Goal: Task Accomplishment & Management: Complete application form

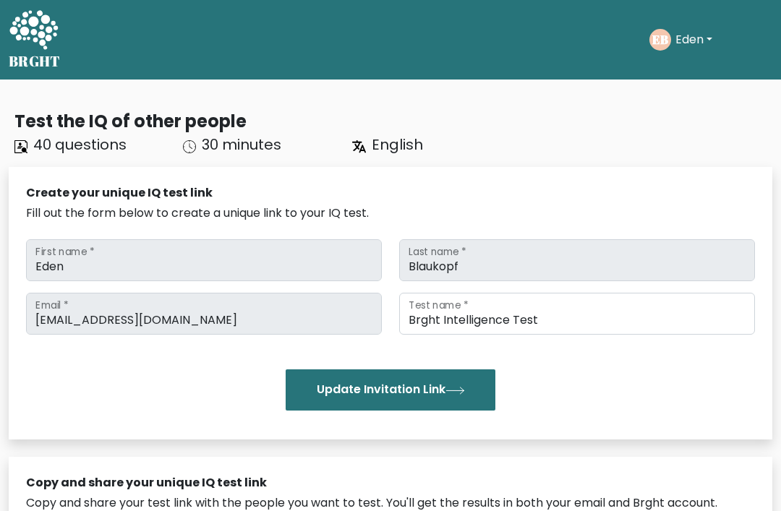
click at [689, 38] on button "Eden" at bounding box center [694, 39] width 46 height 19
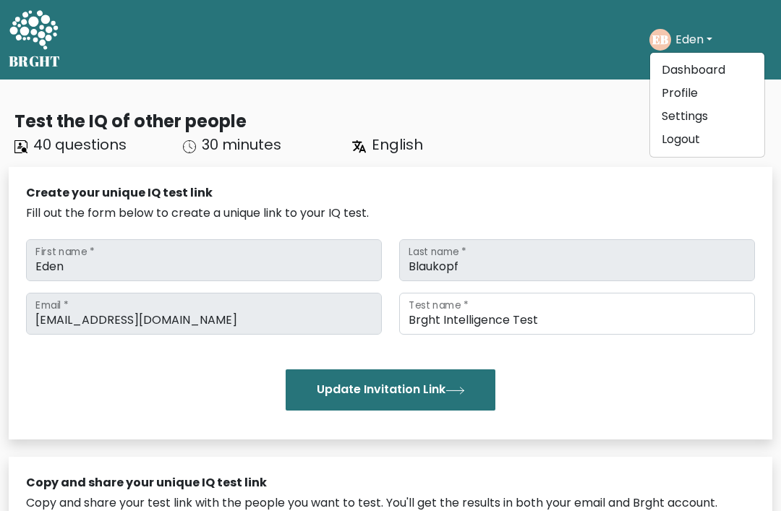
click at [718, 97] on link "Profile" at bounding box center [707, 93] width 114 height 23
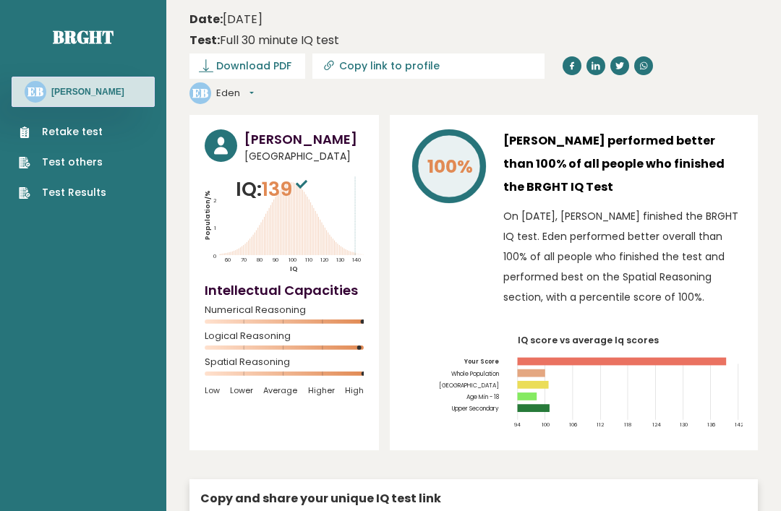
click at [53, 125] on link "Retake test" at bounding box center [62, 131] width 87 height 15
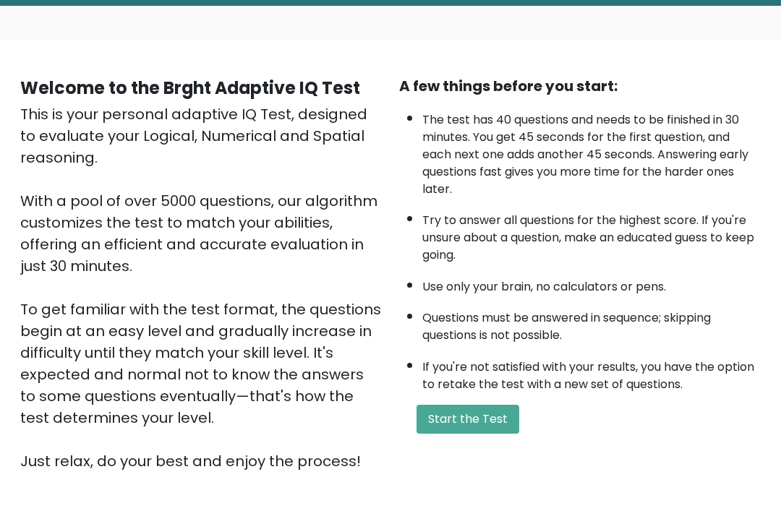
scroll to position [81, 0]
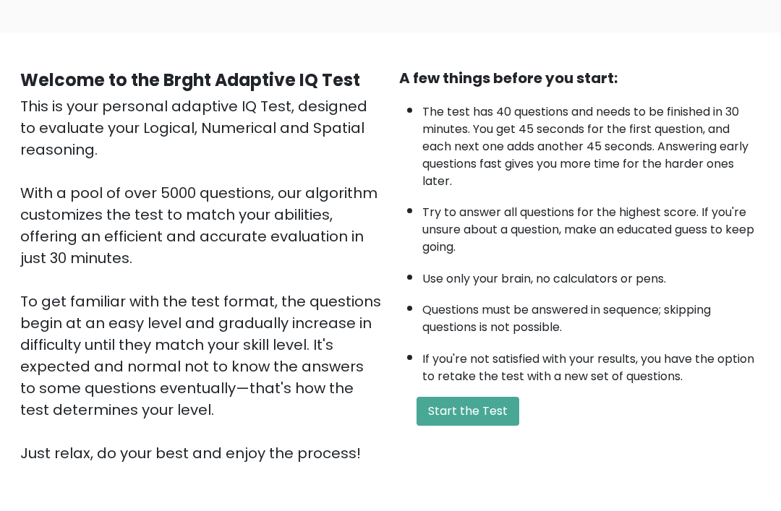
click at [447, 426] on button "Start the Test" at bounding box center [467, 411] width 103 height 29
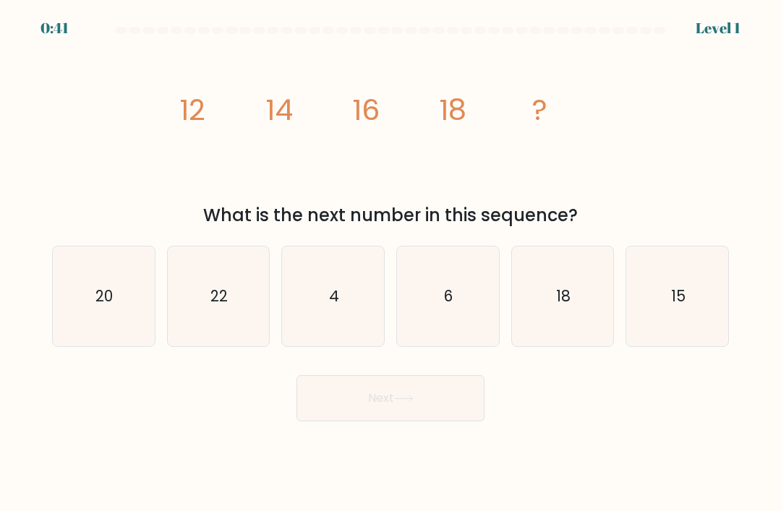
click at [95, 327] on icon "20" at bounding box center [103, 296] width 100 height 100
click at [390, 263] on input "a. 20" at bounding box center [390, 259] width 1 height 7
radio input "true"
click at [330, 419] on button "Next" at bounding box center [390, 398] width 188 height 46
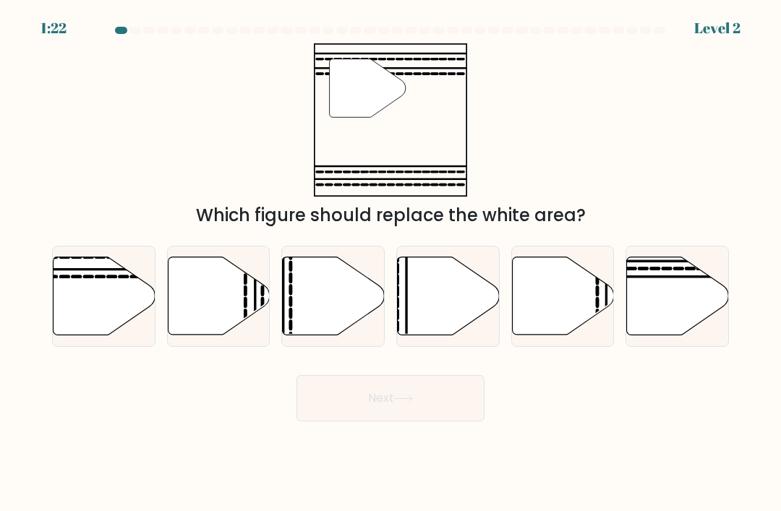
click at [80, 335] on icon at bounding box center [104, 296] width 102 height 78
click at [390, 263] on input "a." at bounding box center [390, 259] width 1 height 7
radio input "true"
click at [352, 421] on button "Next" at bounding box center [390, 398] width 188 height 46
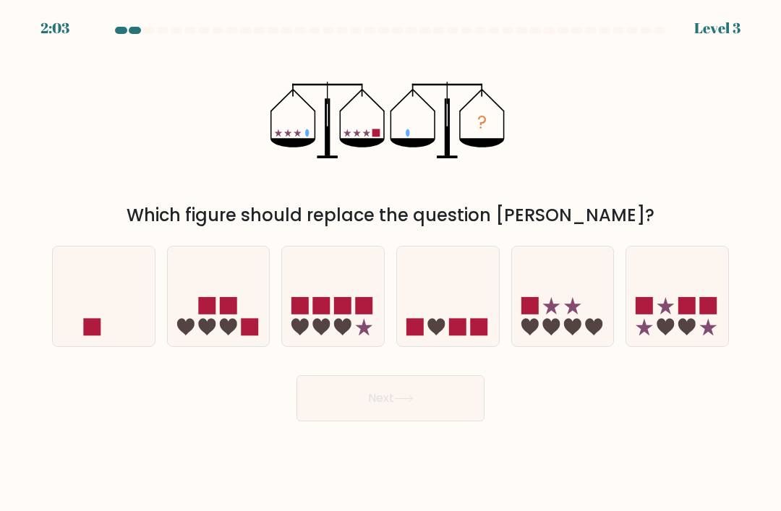
click at [114, 305] on icon at bounding box center [104, 296] width 102 height 85
click at [390, 263] on input "a." at bounding box center [390, 259] width 1 height 7
radio input "true"
click at [321, 406] on button "Next" at bounding box center [390, 398] width 188 height 46
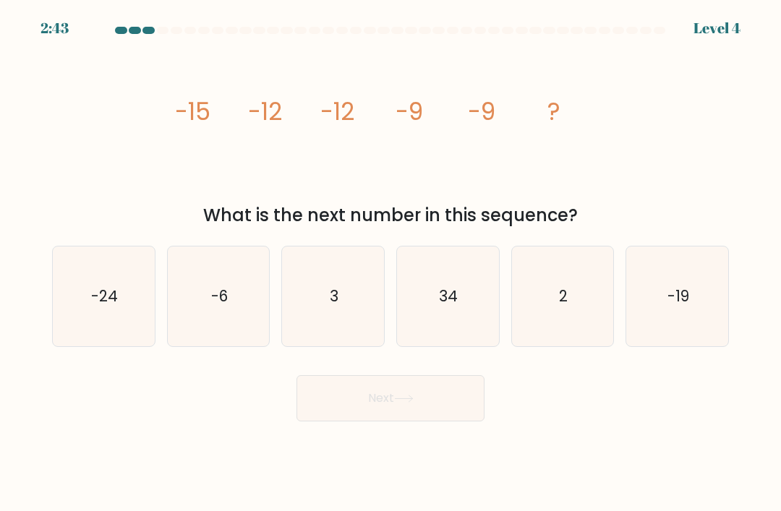
click at [226, 327] on icon "-6" at bounding box center [218, 296] width 100 height 100
click at [390, 263] on input "b. -6" at bounding box center [390, 259] width 1 height 7
radio input "true"
click at [337, 418] on button "Next" at bounding box center [390, 398] width 188 height 46
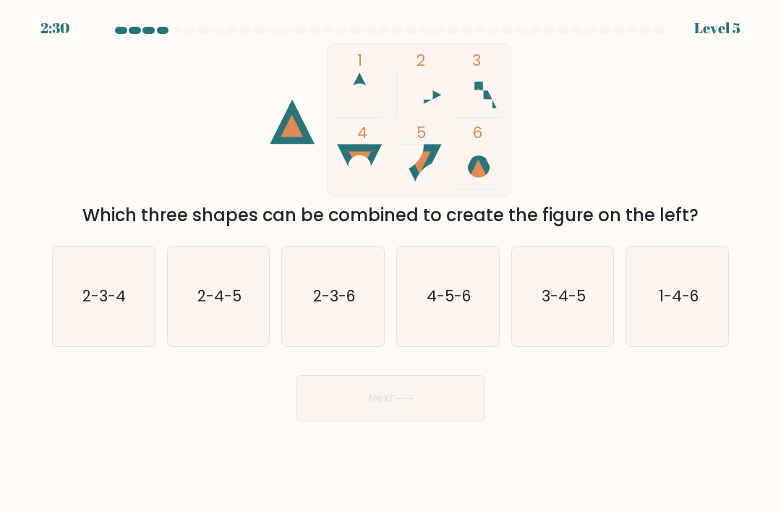
click at [687, 291] on icon "1-4-6" at bounding box center [677, 296] width 100 height 100
click at [391, 263] on input "f. 1-4-6" at bounding box center [390, 259] width 1 height 7
radio input "true"
click at [452, 416] on button "Next" at bounding box center [390, 398] width 188 height 46
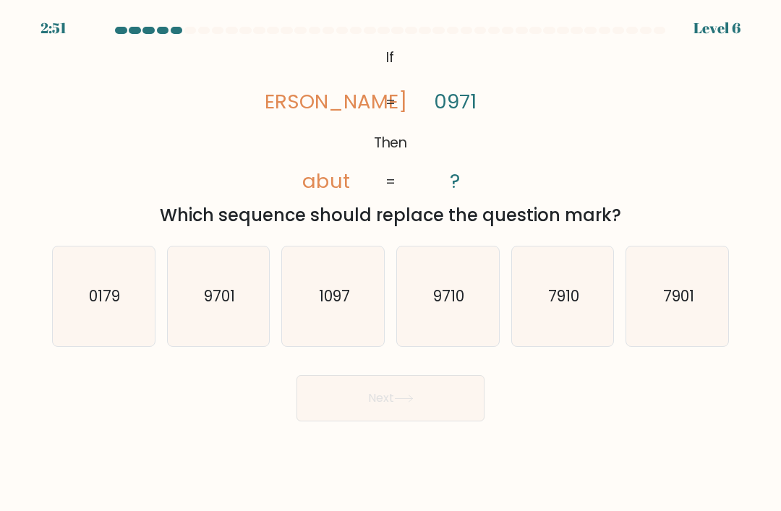
click at [450, 327] on icon "9710" at bounding box center [447, 296] width 100 height 100
click at [391, 263] on input "d. 9710" at bounding box center [390, 259] width 1 height 7
radio input "true"
click at [421, 416] on button "Next" at bounding box center [390, 398] width 188 height 46
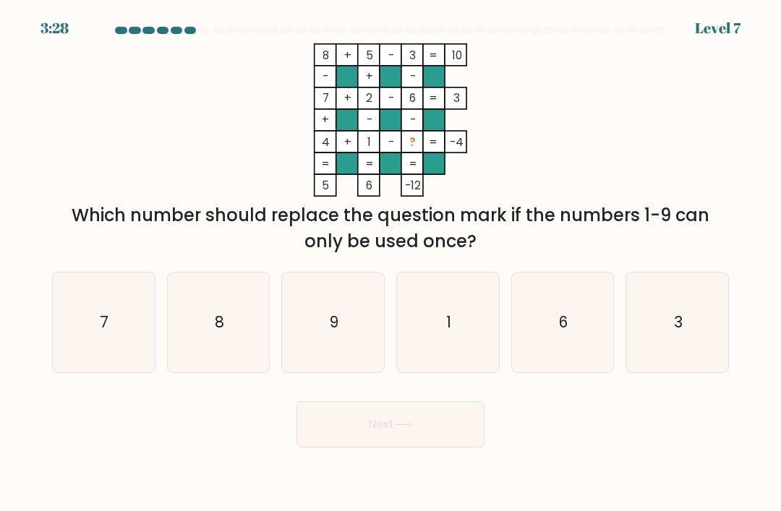
click at [354, 304] on icon "9" at bounding box center [333, 322] width 100 height 100
click at [390, 263] on input "c. 9" at bounding box center [390, 259] width 1 height 7
radio input "true"
click at [360, 447] on button "Next" at bounding box center [390, 424] width 188 height 46
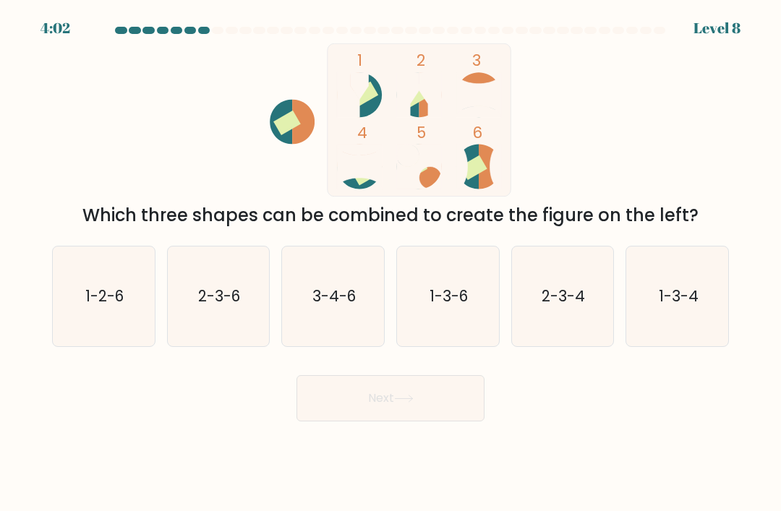
click at [327, 327] on icon "3-4-6" at bounding box center [333, 296] width 100 height 100
click at [390, 263] on input "c. 3-4-6" at bounding box center [390, 259] width 1 height 7
radio input "true"
click at [337, 418] on button "Next" at bounding box center [390, 398] width 188 height 46
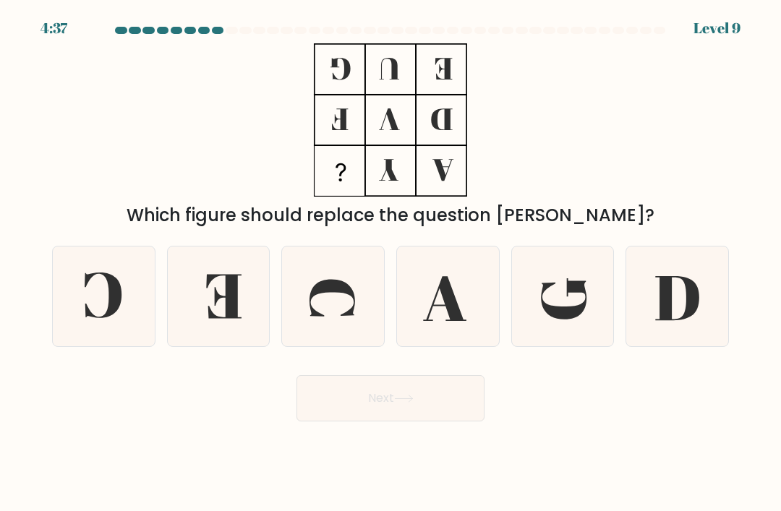
click at [72, 290] on icon at bounding box center [103, 296] width 100 height 100
click at [390, 263] on input "a." at bounding box center [390, 259] width 1 height 7
radio input "true"
click at [465, 416] on button "Next" at bounding box center [390, 398] width 188 height 46
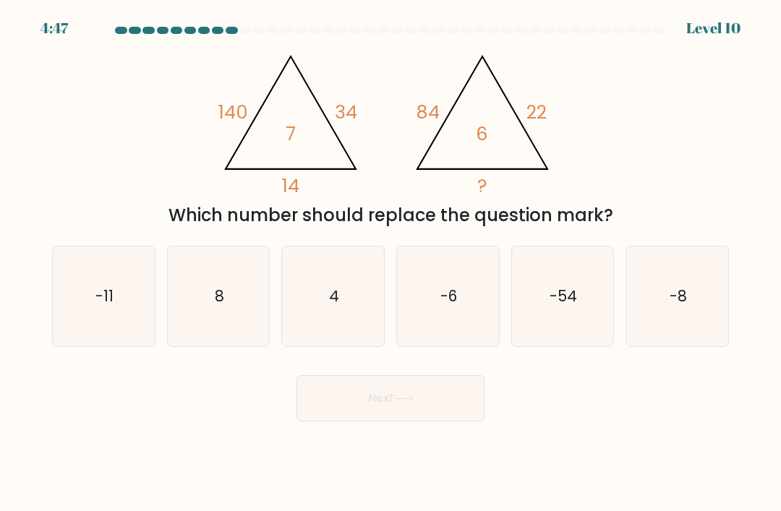
click at [203, 295] on icon "8" at bounding box center [218, 296] width 100 height 100
click at [390, 263] on input "b. 8" at bounding box center [390, 259] width 1 height 7
radio input "true"
click at [453, 421] on button "Next" at bounding box center [390, 398] width 188 height 46
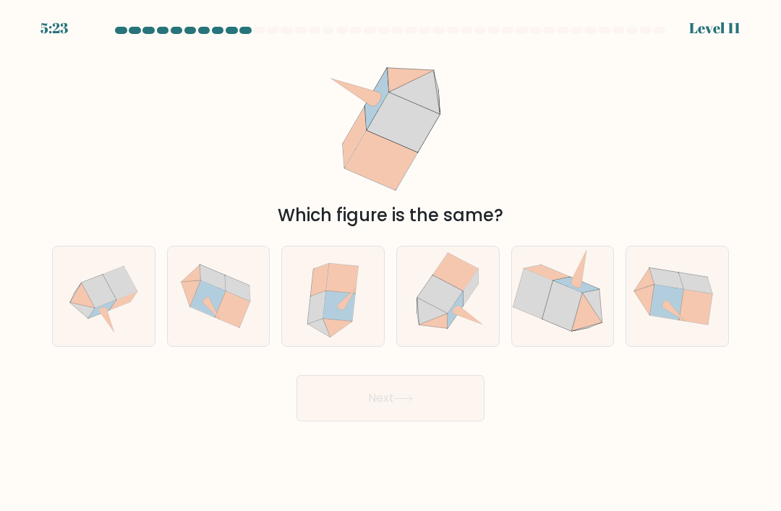
click at [348, 320] on icon at bounding box center [339, 306] width 32 height 30
click at [390, 263] on input "c." at bounding box center [390, 259] width 1 height 7
radio input "true"
click at [353, 415] on button "Next" at bounding box center [390, 398] width 188 height 46
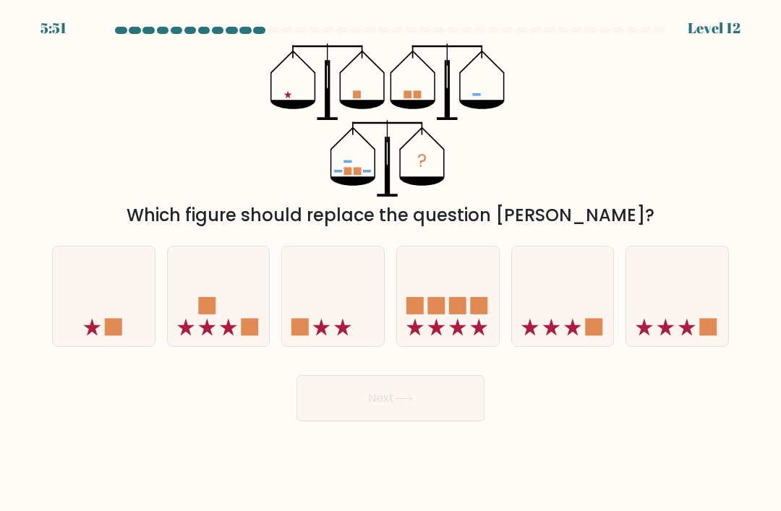
click at [443, 332] on icon at bounding box center [448, 296] width 102 height 85
click at [391, 263] on input "d." at bounding box center [390, 259] width 1 height 7
radio input "true"
click at [409, 405] on button "Next" at bounding box center [390, 398] width 188 height 46
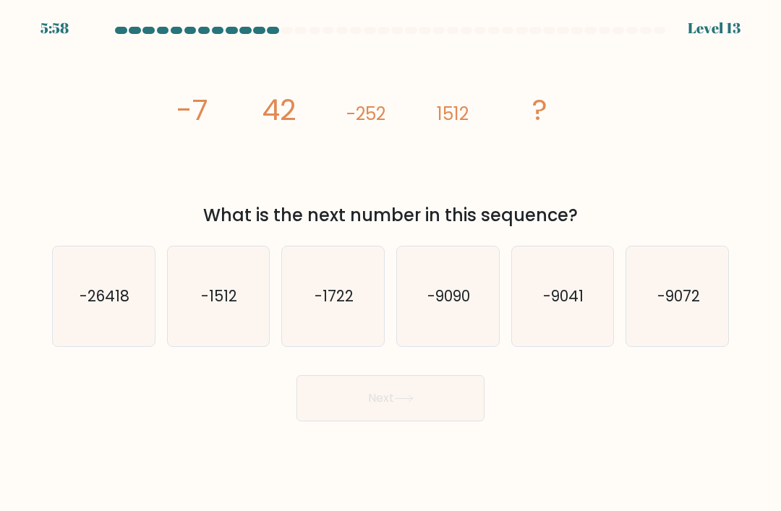
click at [460, 306] on text "-9090" at bounding box center [448, 295] width 43 height 21
click at [391, 263] on input "d. -9090" at bounding box center [390, 259] width 1 height 7
radio input "true"
click at [467, 421] on button "Next" at bounding box center [390, 398] width 188 height 46
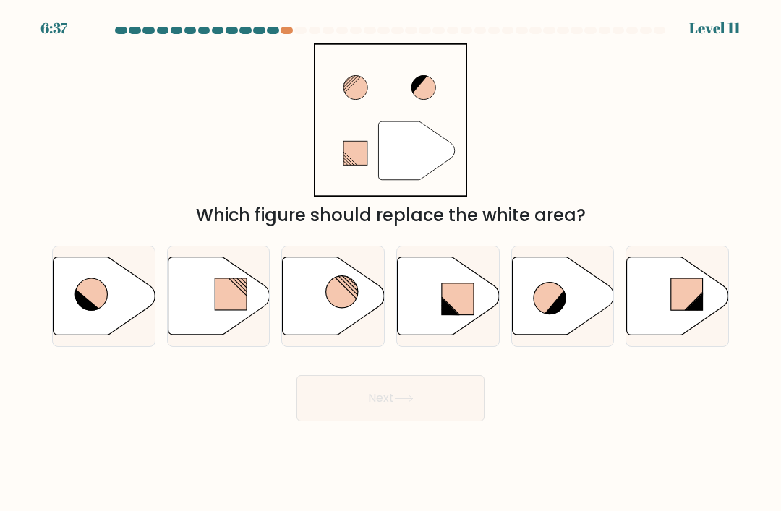
click at [473, 330] on icon at bounding box center [448, 296] width 102 height 78
click at [391, 263] on input "d." at bounding box center [390, 259] width 1 height 7
radio input "true"
click at [445, 414] on button "Next" at bounding box center [390, 398] width 188 height 46
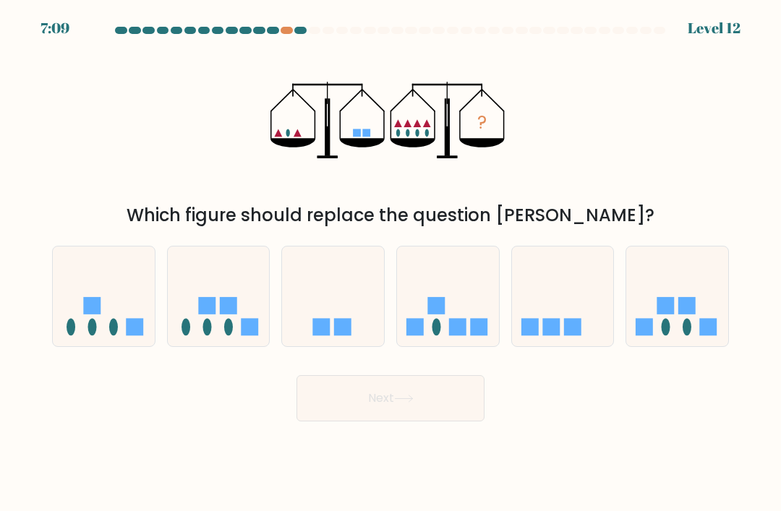
click at [676, 310] on icon at bounding box center [677, 296] width 102 height 85
click at [391, 263] on input "f." at bounding box center [390, 259] width 1 height 7
radio input "true"
click at [451, 421] on button "Next" at bounding box center [390, 398] width 188 height 46
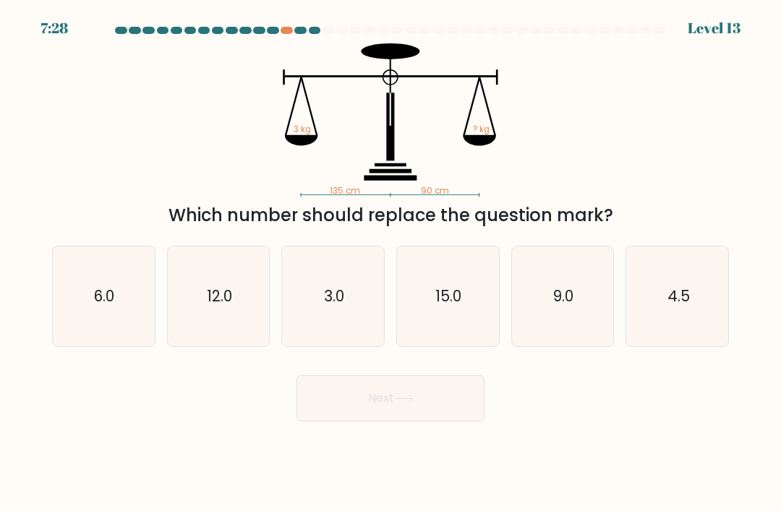
click at [670, 306] on text "4.5" at bounding box center [677, 295] width 22 height 21
click at [391, 263] on input "f. 4.5" at bounding box center [390, 259] width 1 height 7
radio input "true"
click at [455, 421] on button "Next" at bounding box center [390, 398] width 188 height 46
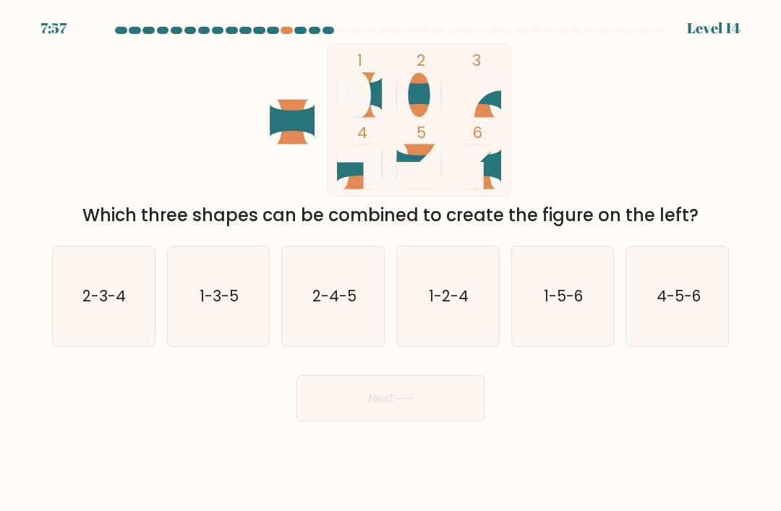
click at [674, 298] on icon "4-5-6" at bounding box center [677, 296] width 100 height 100
click at [391, 263] on input "f. 4-5-6" at bounding box center [390, 259] width 1 height 7
radio input "true"
click at [457, 421] on button "Next" at bounding box center [390, 398] width 188 height 46
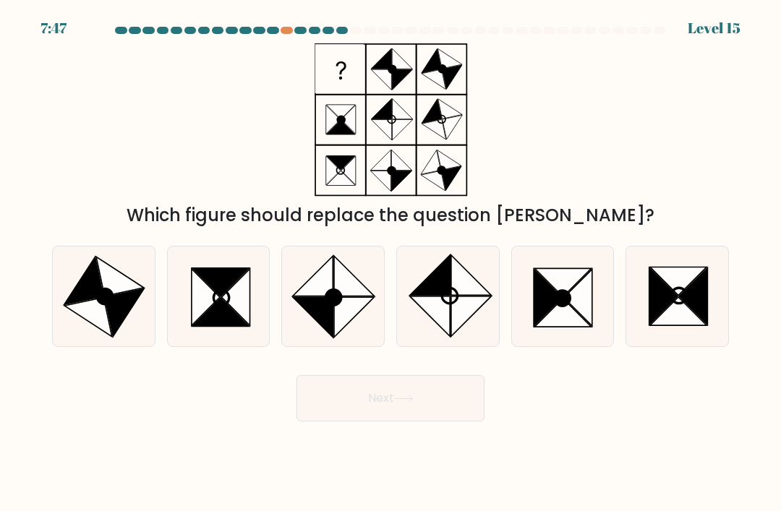
click at [597, 325] on icon at bounding box center [562, 296] width 100 height 100
click at [391, 263] on input "e." at bounding box center [390, 259] width 1 height 7
radio input "true"
click at [207, 326] on icon at bounding box center [220, 312] width 56 height 28
click at [390, 263] on input "b." at bounding box center [390, 259] width 1 height 7
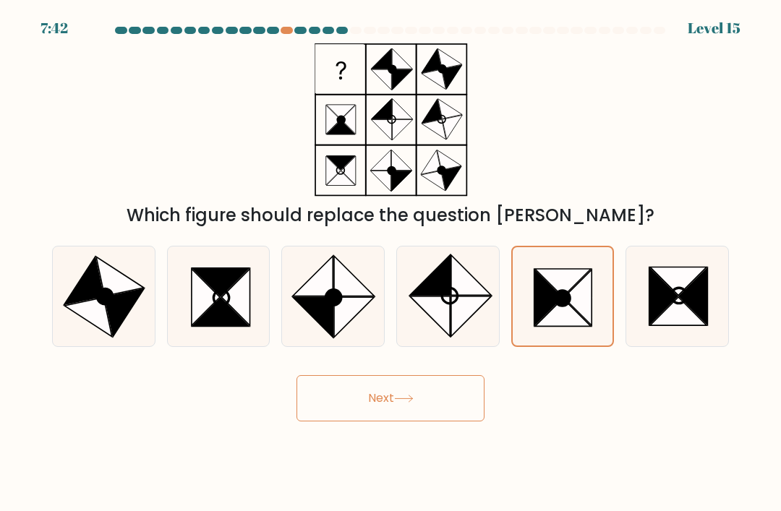
radio input "true"
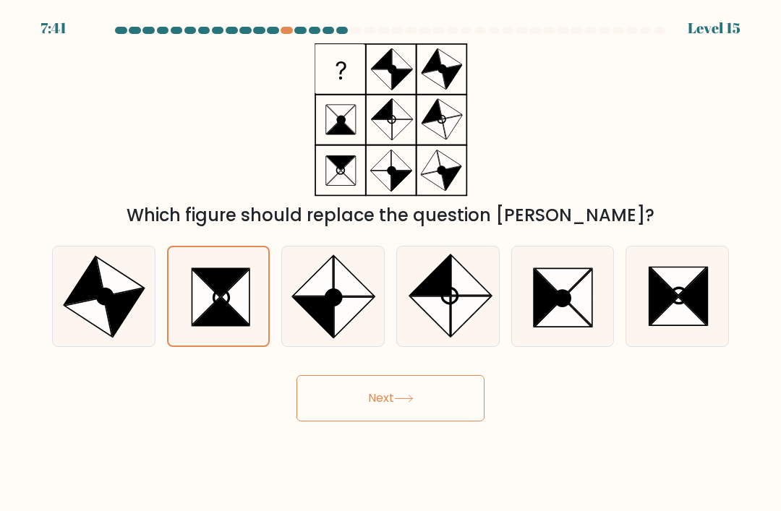
click at [449, 413] on button "Next" at bounding box center [390, 398] width 188 height 46
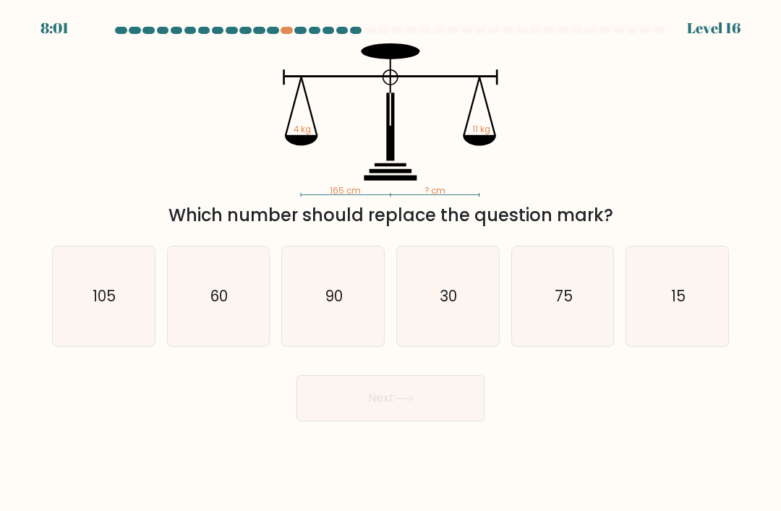
click at [220, 336] on icon "60" at bounding box center [218, 296] width 100 height 100
click at [390, 263] on input "b. 60" at bounding box center [390, 259] width 1 height 7
radio input "true"
click at [434, 418] on button "Next" at bounding box center [390, 398] width 188 height 46
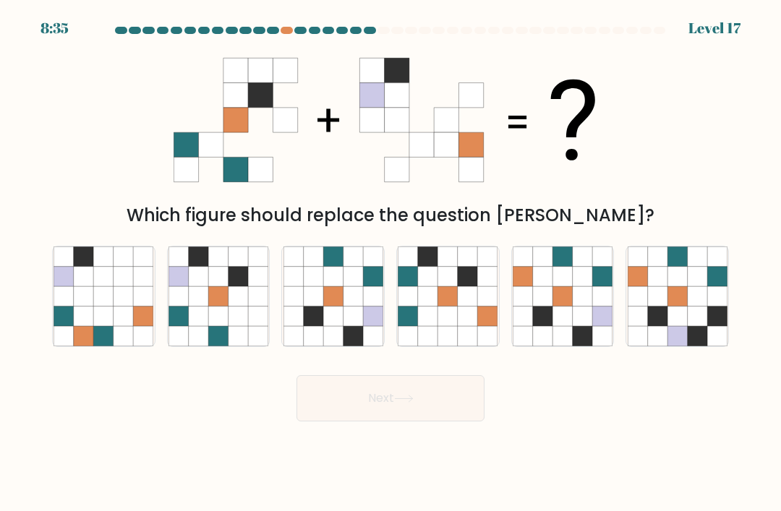
click at [582, 304] on icon at bounding box center [582, 296] width 20 height 20
click at [391, 263] on input "e." at bounding box center [390, 259] width 1 height 7
radio input "true"
click at [423, 416] on button "Next" at bounding box center [390, 398] width 188 height 46
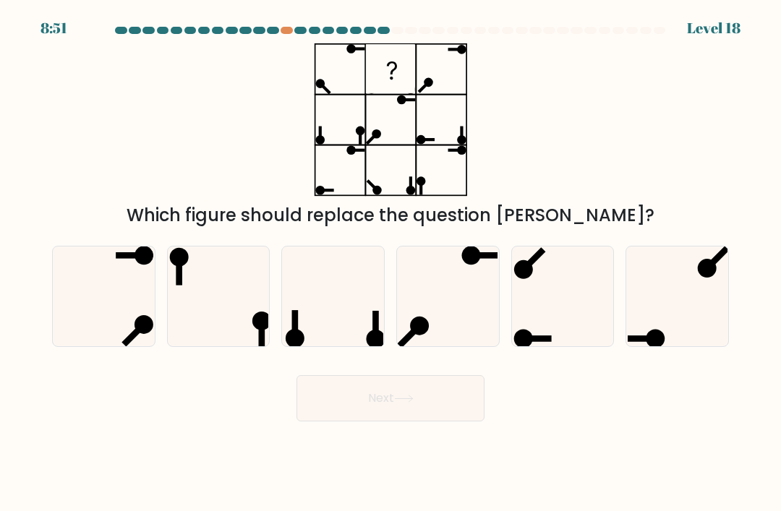
click at [350, 330] on icon at bounding box center [333, 296] width 100 height 100
click at [390, 263] on input "c." at bounding box center [390, 259] width 1 height 7
radio input "true"
click at [344, 413] on button "Next" at bounding box center [390, 398] width 188 height 46
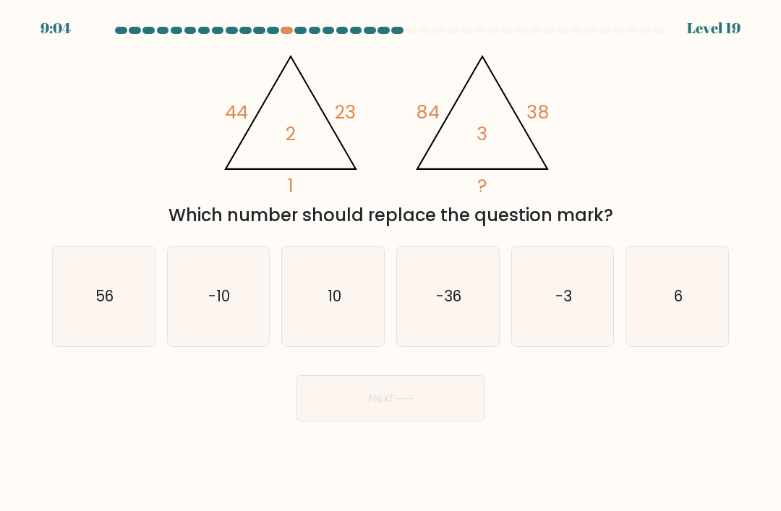
click at [351, 336] on icon "10" at bounding box center [333, 296] width 100 height 100
click at [390, 263] on input "c. 10" at bounding box center [390, 259] width 1 height 7
radio input "true"
click at [335, 420] on button "Next" at bounding box center [390, 398] width 188 height 46
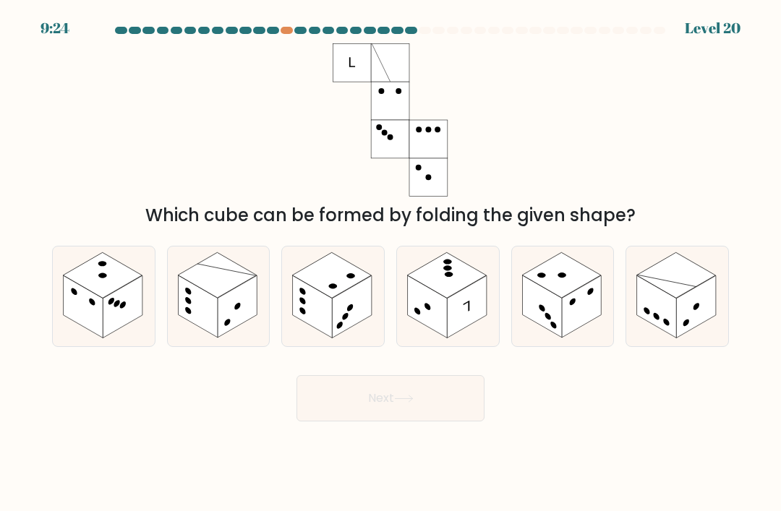
click at [199, 314] on rect at bounding box center [198, 306] width 40 height 62
click at [390, 263] on input "b." at bounding box center [390, 259] width 1 height 7
radio input "true"
click at [463, 421] on button "Next" at bounding box center [390, 398] width 188 height 46
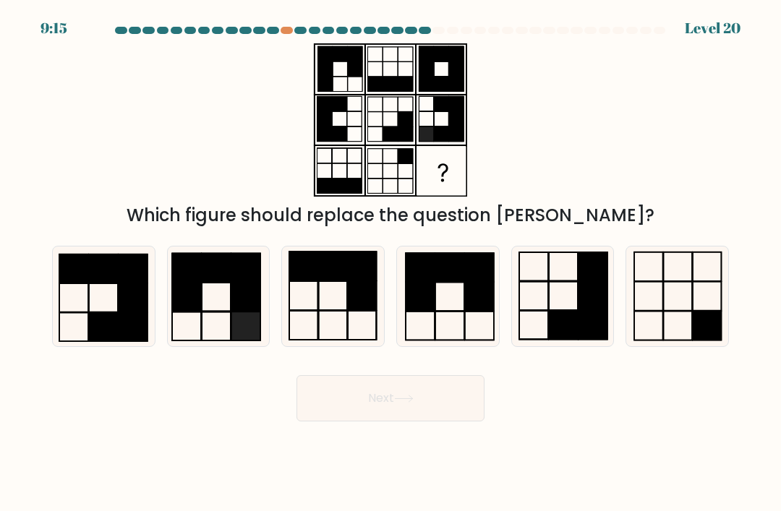
click at [470, 336] on icon at bounding box center [447, 296] width 100 height 100
click at [391, 263] on input "d." at bounding box center [390, 259] width 1 height 7
radio input "true"
click at [419, 410] on button "Next" at bounding box center [390, 398] width 188 height 46
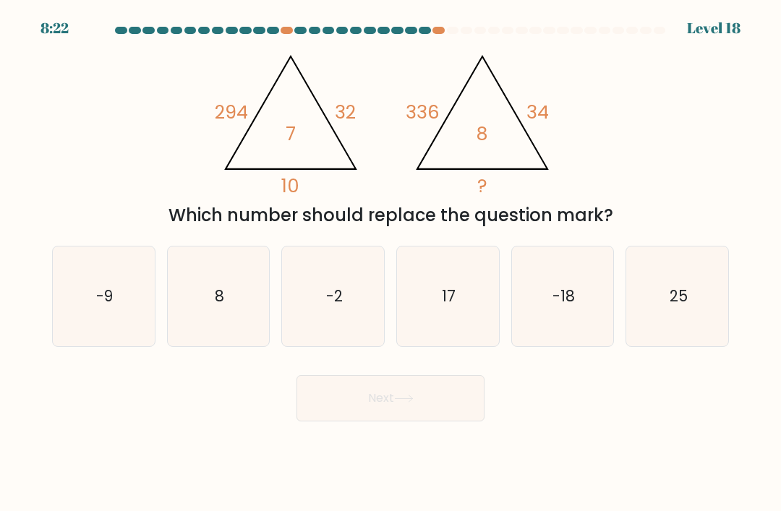
click at [218, 305] on text "8" at bounding box center [219, 295] width 9 height 21
click at [390, 263] on input "b. 8" at bounding box center [390, 259] width 1 height 7
radio input "true"
click at [468, 420] on button "Next" at bounding box center [390, 398] width 188 height 46
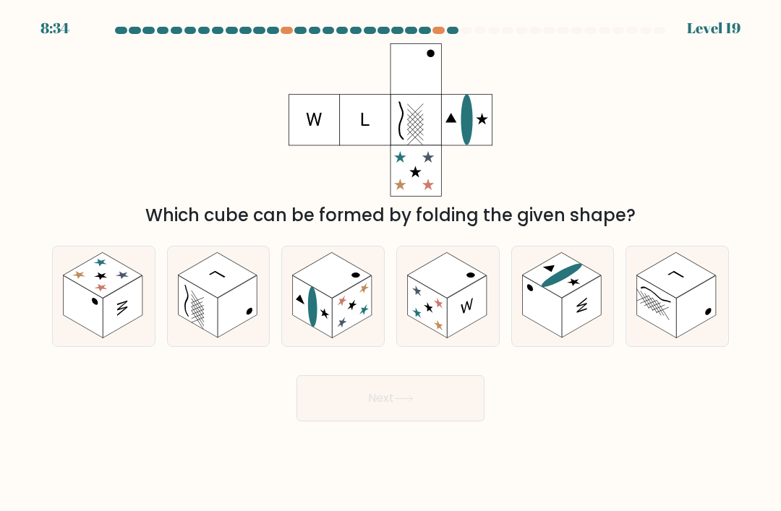
click at [711, 308] on rect at bounding box center [696, 306] width 40 height 62
click at [391, 263] on input "f." at bounding box center [390, 259] width 1 height 7
radio input "true"
click at [483, 421] on button "Next" at bounding box center [390, 398] width 188 height 46
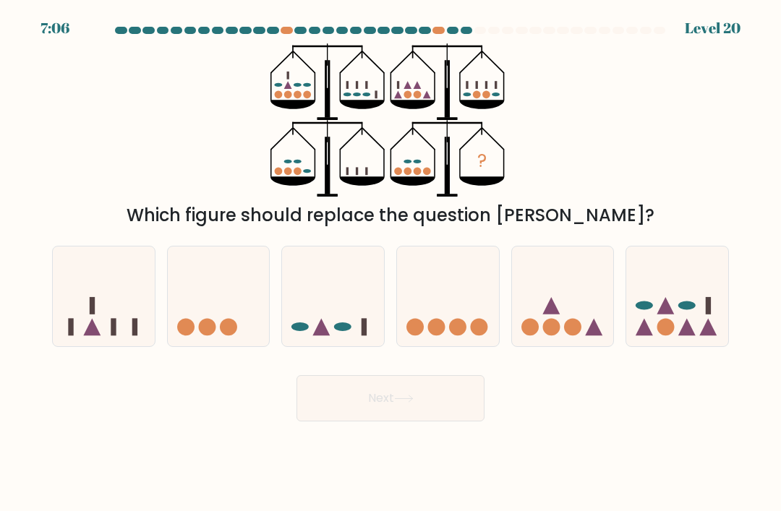
click at [715, 316] on icon at bounding box center [677, 296] width 102 height 85
click at [391, 263] on input "f." at bounding box center [390, 259] width 1 height 7
radio input "true"
click at [463, 421] on button "Next" at bounding box center [390, 398] width 188 height 46
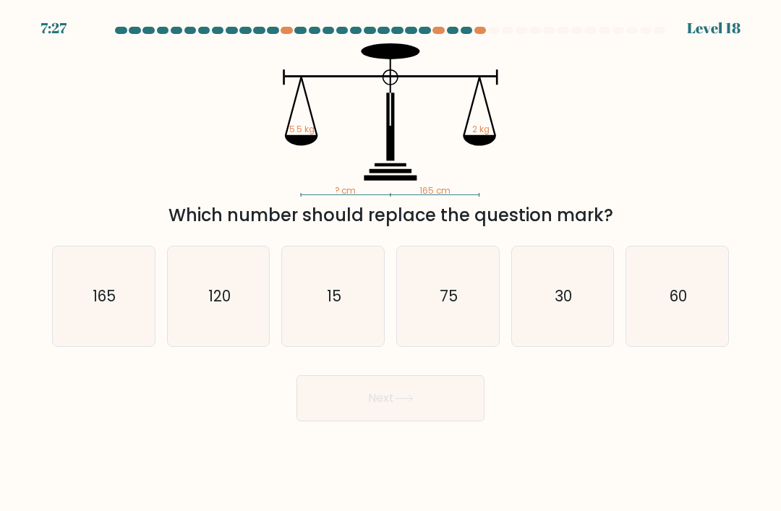
click at [695, 295] on icon "60" at bounding box center [677, 296] width 100 height 100
click at [391, 263] on input "f. 60" at bounding box center [390, 259] width 1 height 7
radio input "true"
click at [455, 420] on button "Next" at bounding box center [390, 398] width 188 height 46
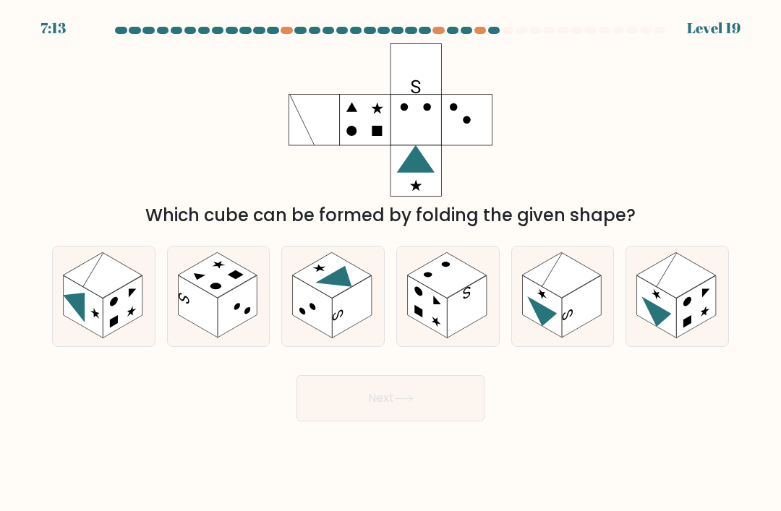
click at [655, 304] on rect at bounding box center [657, 306] width 40 height 62
click at [391, 263] on input "f." at bounding box center [390, 259] width 1 height 7
radio input "true"
click at [425, 415] on button "Next" at bounding box center [390, 398] width 188 height 46
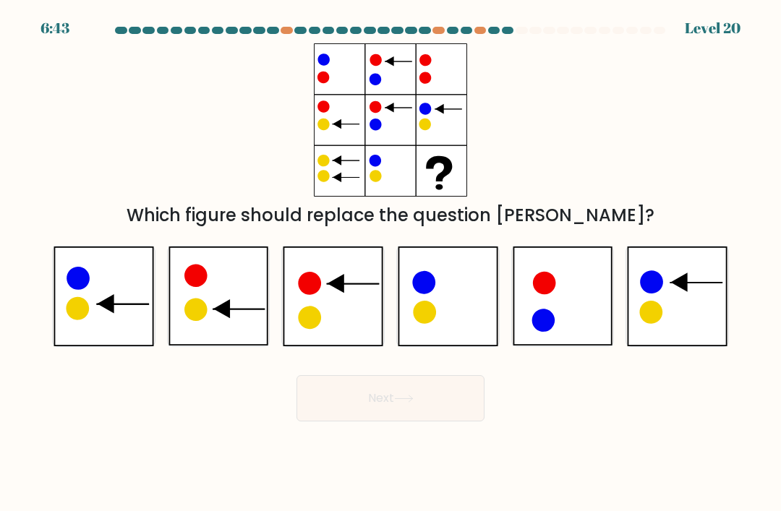
click at [218, 334] on icon at bounding box center [218, 296] width 100 height 100
click at [390, 263] on input "b." at bounding box center [390, 259] width 1 height 7
radio input "true"
click at [364, 420] on button "Next" at bounding box center [390, 398] width 188 height 46
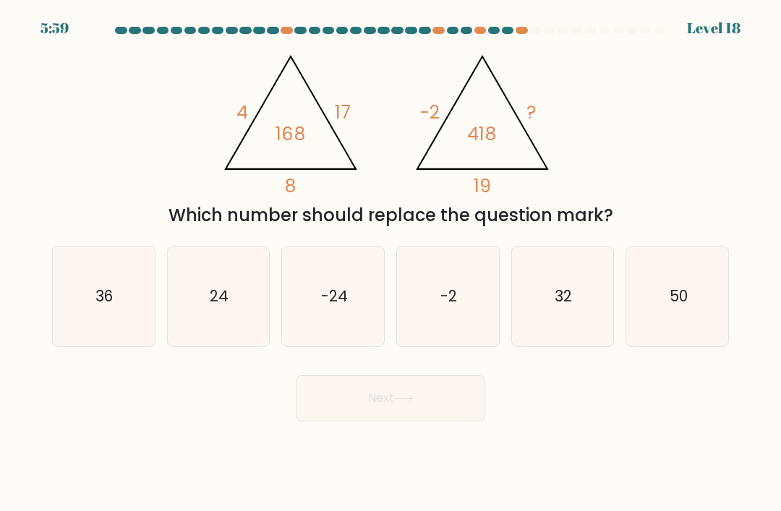
click at [197, 328] on icon "24" at bounding box center [218, 296] width 100 height 100
click at [390, 263] on input "b. 24" at bounding box center [390, 259] width 1 height 7
radio input "true"
click at [334, 411] on button "Next" at bounding box center [390, 398] width 188 height 46
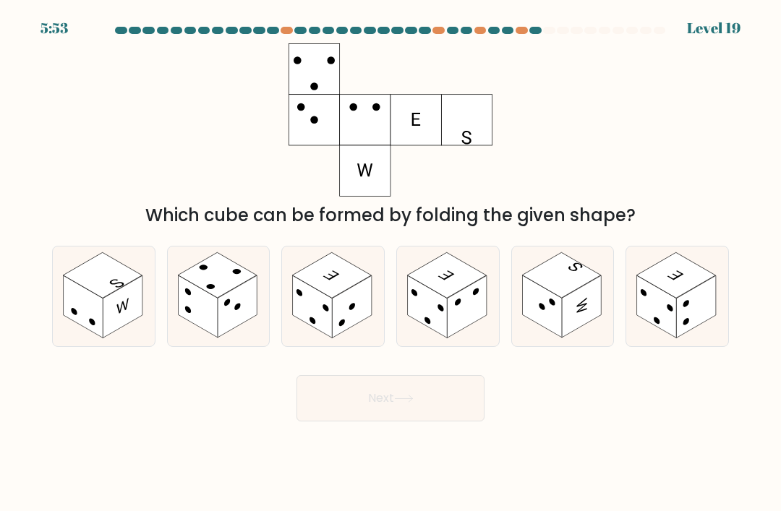
click at [703, 330] on rect at bounding box center [696, 306] width 40 height 62
click at [391, 263] on input "f." at bounding box center [390, 259] width 1 height 7
radio input "true"
click at [382, 414] on button "Next" at bounding box center [390, 398] width 188 height 46
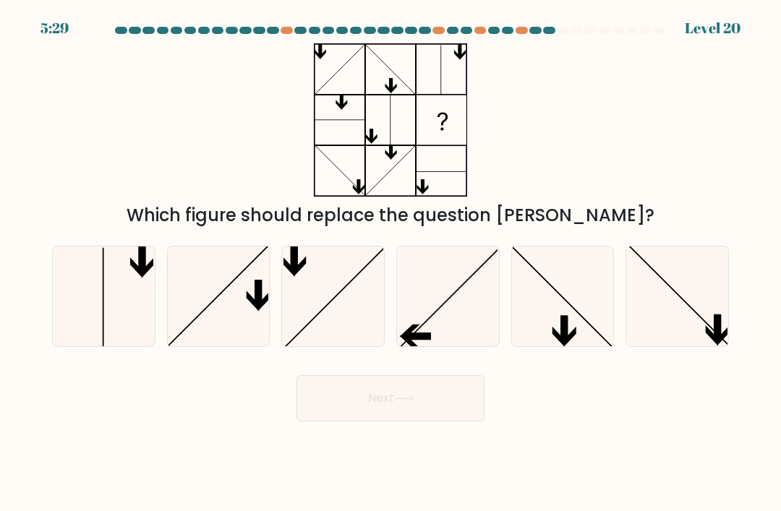
click at [87, 303] on icon at bounding box center [103, 296] width 100 height 100
click at [390, 263] on input "a." at bounding box center [390, 259] width 1 height 7
radio input "true"
click at [340, 412] on button "Next" at bounding box center [390, 398] width 188 height 46
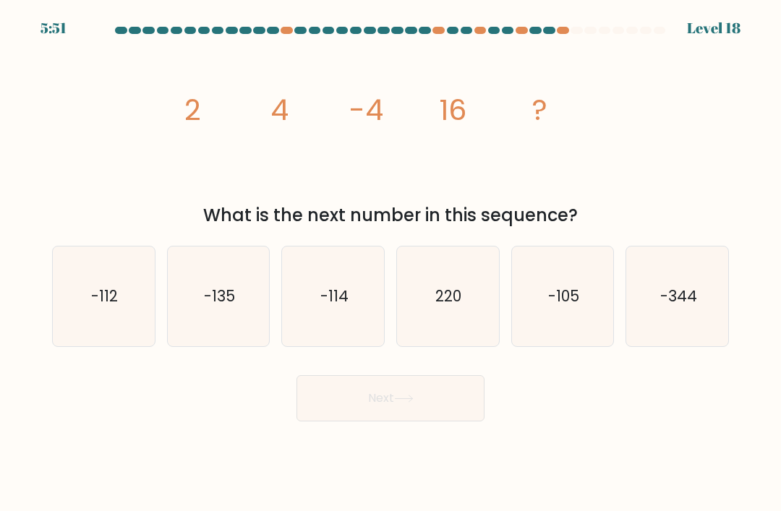
click at [447, 300] on text "220" at bounding box center [449, 295] width 26 height 21
click at [391, 263] on input "d. 220" at bounding box center [390, 259] width 1 height 7
radio input "true"
click at [397, 421] on button "Next" at bounding box center [390, 398] width 188 height 46
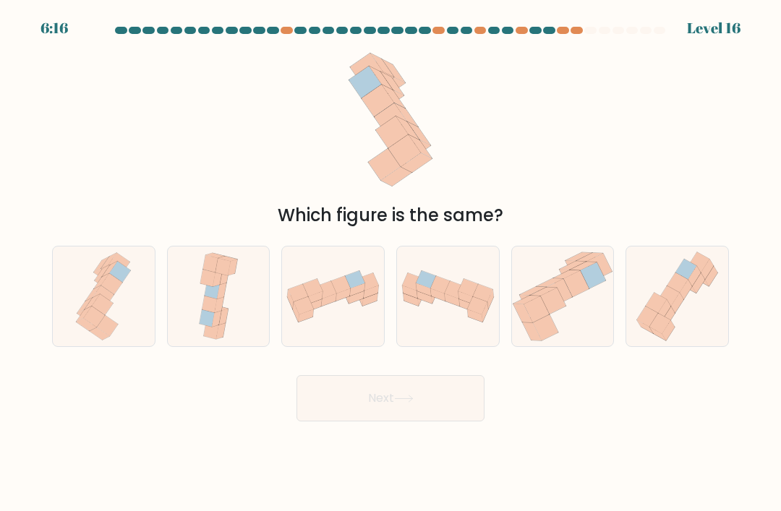
click at [419, 306] on icon at bounding box center [421, 296] width 7 height 20
click at [391, 263] on input "d." at bounding box center [390, 259] width 1 height 7
radio input "true"
click at [359, 413] on button "Next" at bounding box center [390, 398] width 188 height 46
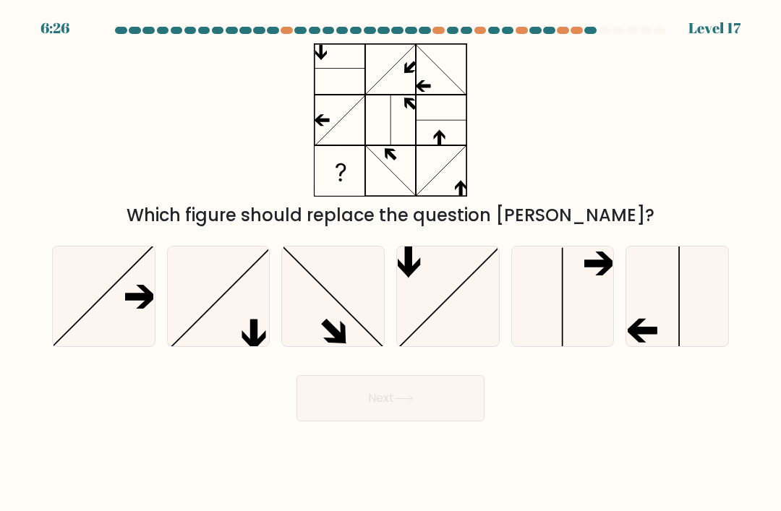
click at [377, 413] on button "Next" at bounding box center [390, 398] width 188 height 46
click at [298, 342] on icon at bounding box center [333, 296] width 100 height 100
click at [390, 263] on input "c." at bounding box center [390, 259] width 1 height 7
radio input "true"
click at [434, 408] on button "Next" at bounding box center [390, 398] width 188 height 46
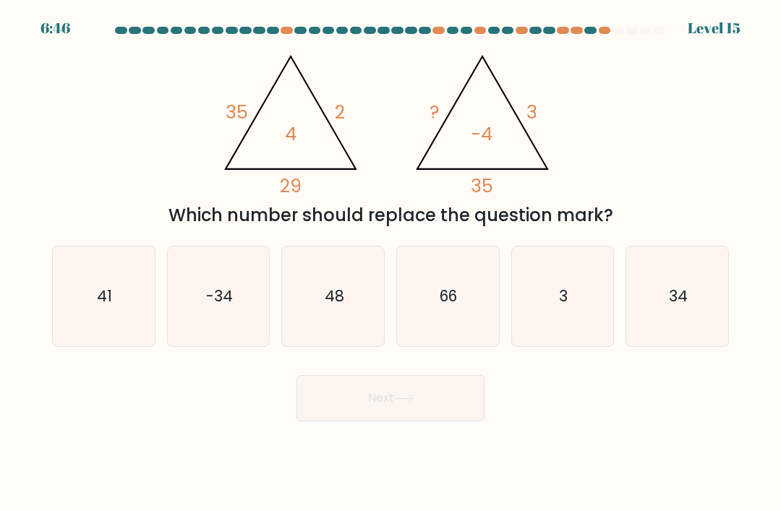
click at [679, 306] on text "34" at bounding box center [677, 295] width 19 height 21
click at [391, 263] on input "f. 34" at bounding box center [390, 259] width 1 height 7
radio input "true"
click at [425, 395] on button "Next" at bounding box center [390, 398] width 188 height 46
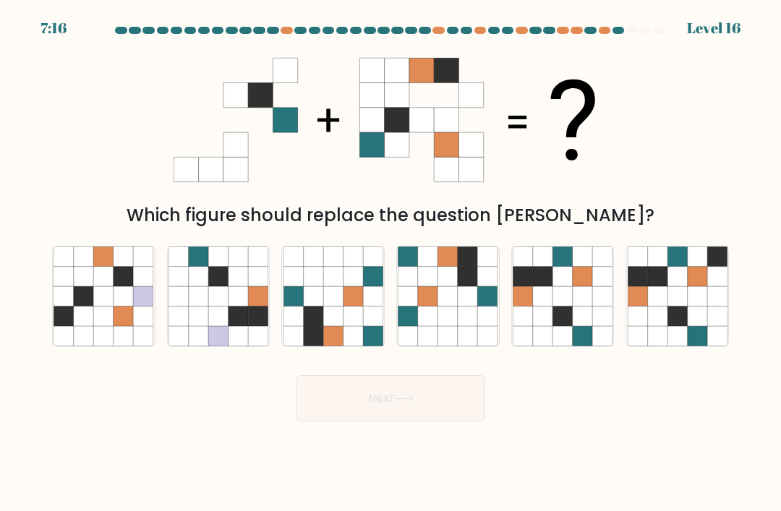
click at [556, 302] on icon at bounding box center [562, 296] width 20 height 20
click at [391, 263] on input "e." at bounding box center [390, 259] width 1 height 7
radio input "true"
click at [423, 419] on button "Next" at bounding box center [390, 398] width 188 height 46
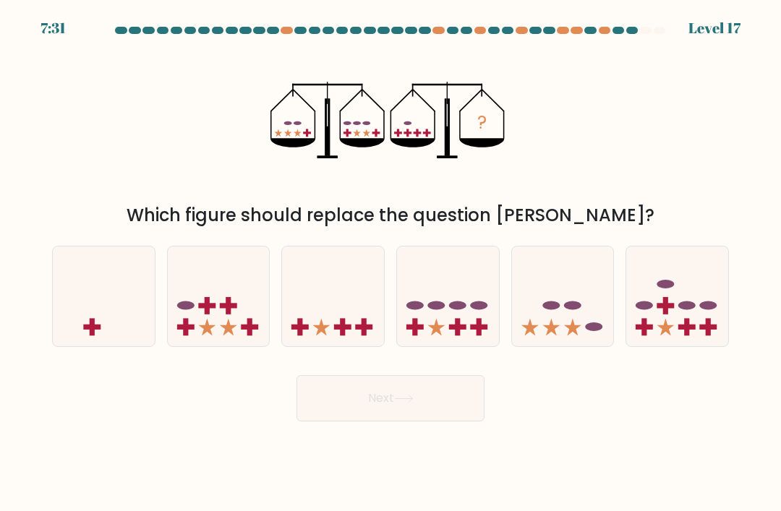
click at [341, 336] on rect at bounding box center [342, 327] width 5 height 17
click at [390, 263] on input "c." at bounding box center [390, 259] width 1 height 7
radio input "true"
click at [379, 421] on button "Next" at bounding box center [390, 398] width 188 height 46
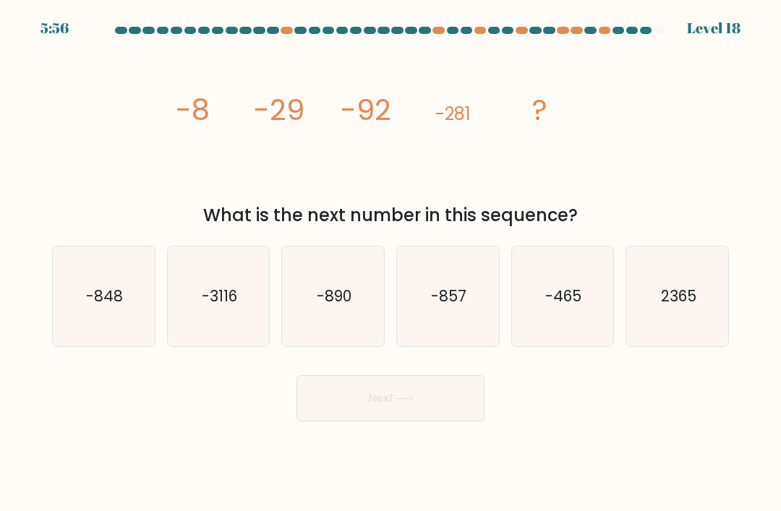
click at [106, 306] on text "-848" at bounding box center [104, 295] width 37 height 21
click at [390, 263] on input "a. -848" at bounding box center [390, 259] width 1 height 7
radio input "true"
click at [358, 420] on button "Next" at bounding box center [390, 398] width 188 height 46
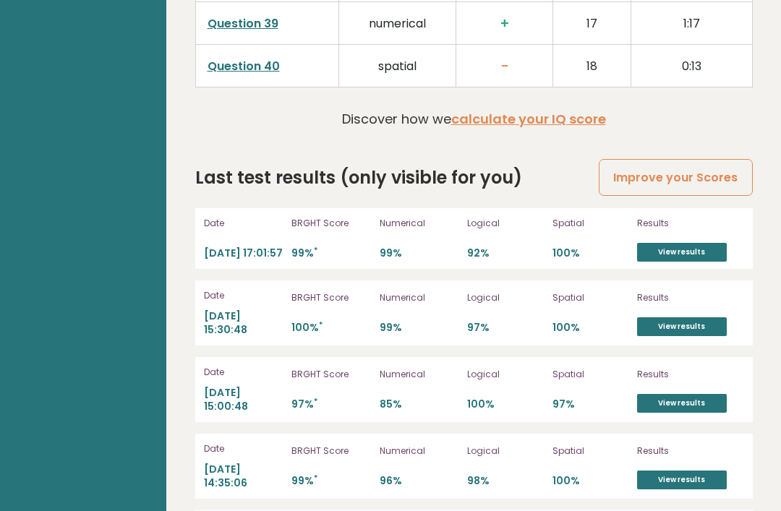
scroll to position [3967, 0]
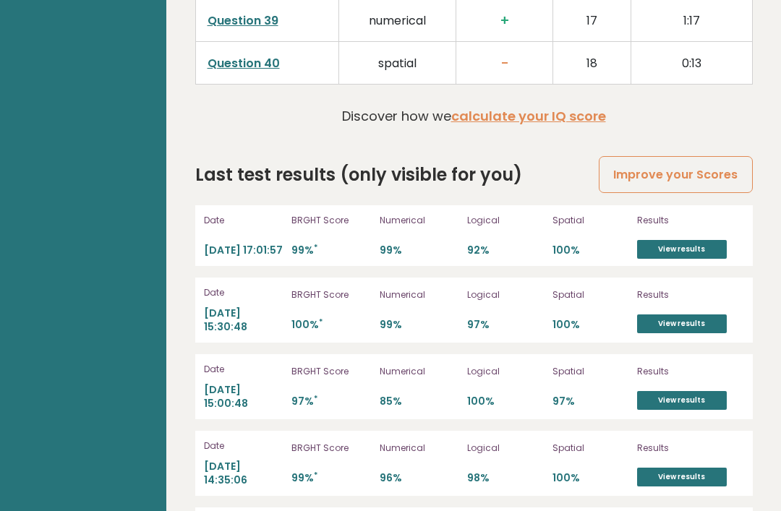
click at [657, 241] on link "View results" at bounding box center [682, 250] width 90 height 19
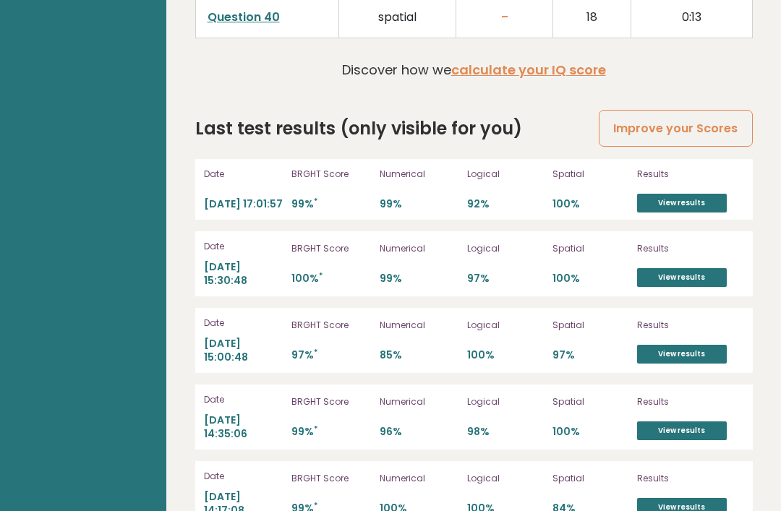
click at [658, 268] on link "View results" at bounding box center [682, 277] width 90 height 19
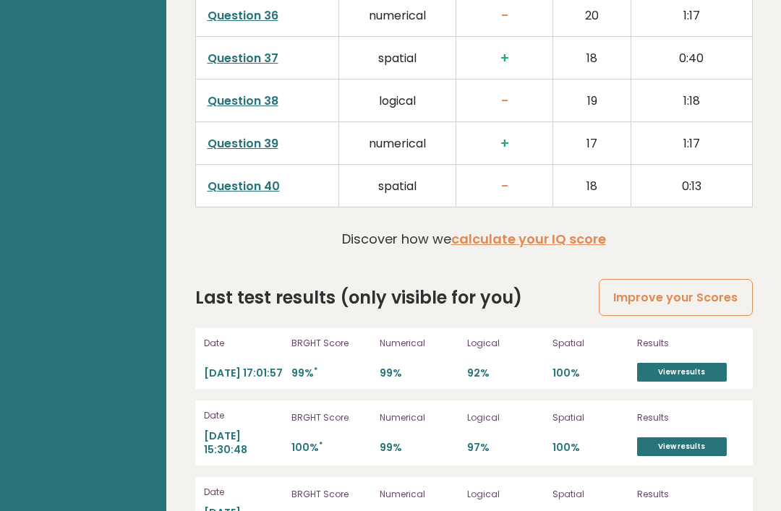
scroll to position [3896, 0]
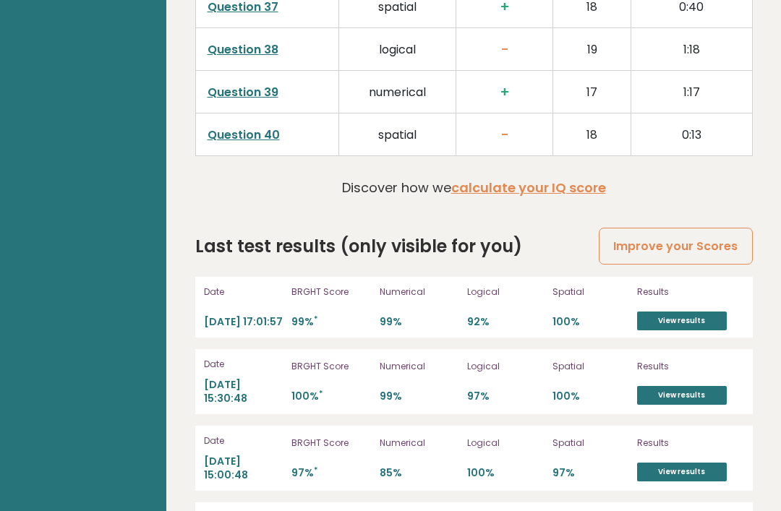
click at [648, 311] on link "View results" at bounding box center [682, 320] width 90 height 19
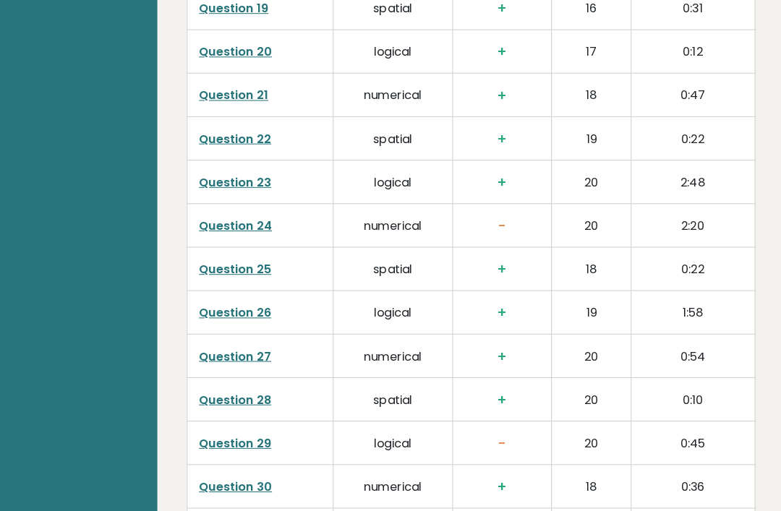
scroll to position [3073, 0]
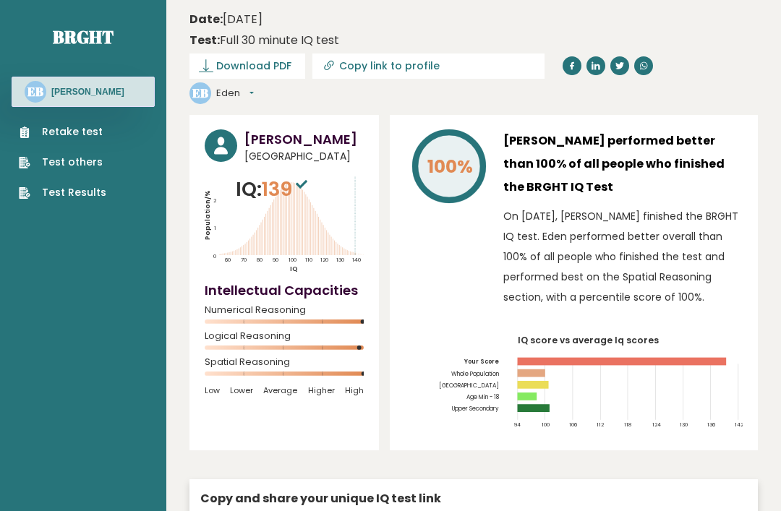
click at [63, 135] on link "Retake test" at bounding box center [62, 131] width 87 height 15
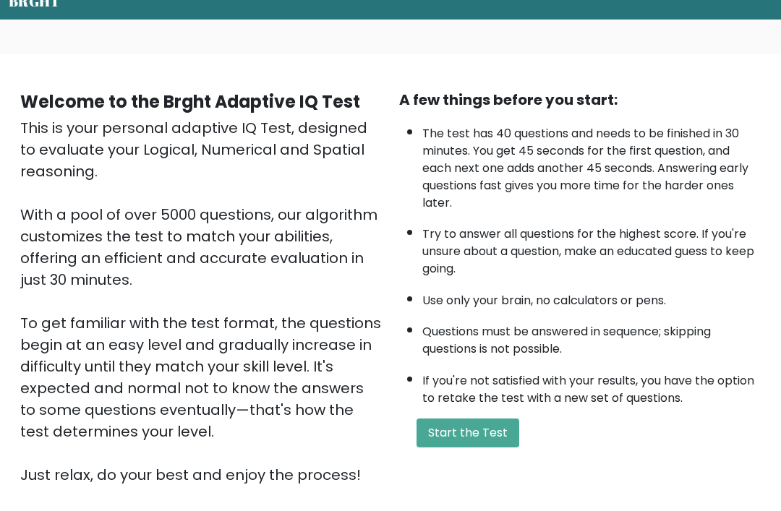
scroll to position [64, 0]
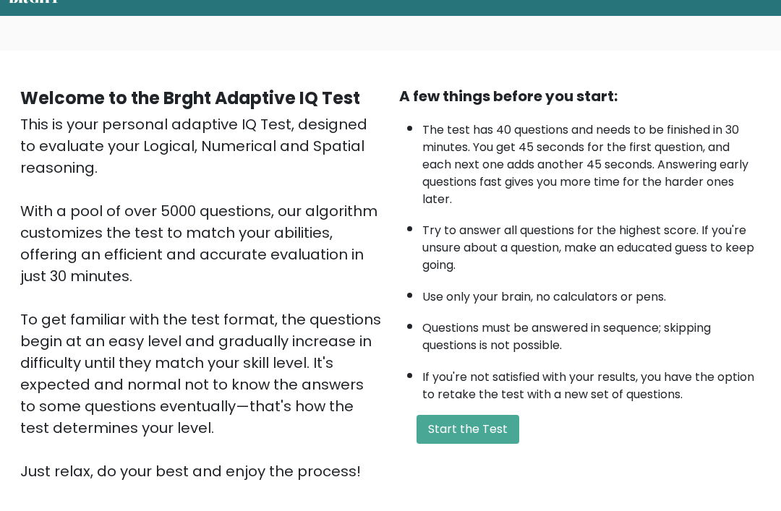
click at [446, 485] on div "Welcome to the Brght Adaptive IQ Test This is your personal adaptive IQ Test, d…" at bounding box center [390, 289] width 757 height 408
click at [447, 444] on button "Start the Test" at bounding box center [467, 429] width 103 height 29
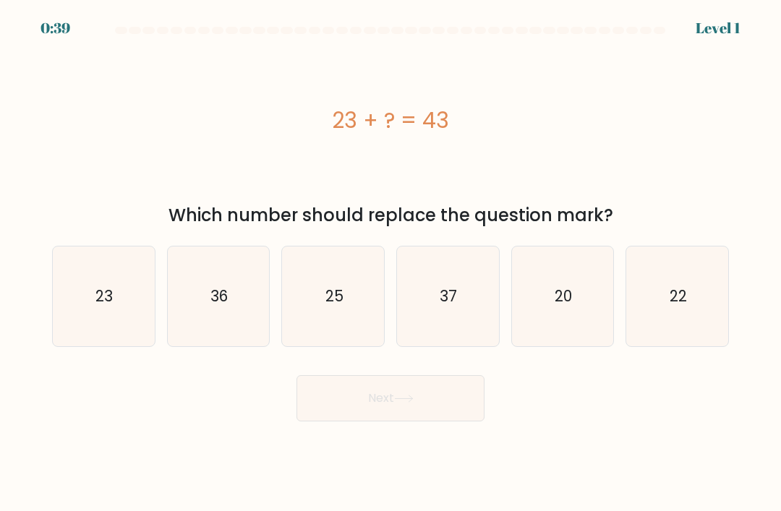
click at [551, 287] on icon "20" at bounding box center [562, 296] width 100 height 100
click at [391, 263] on input "e. 20" at bounding box center [390, 259] width 1 height 7
radio input "true"
click at [362, 421] on button "Next" at bounding box center [390, 398] width 188 height 46
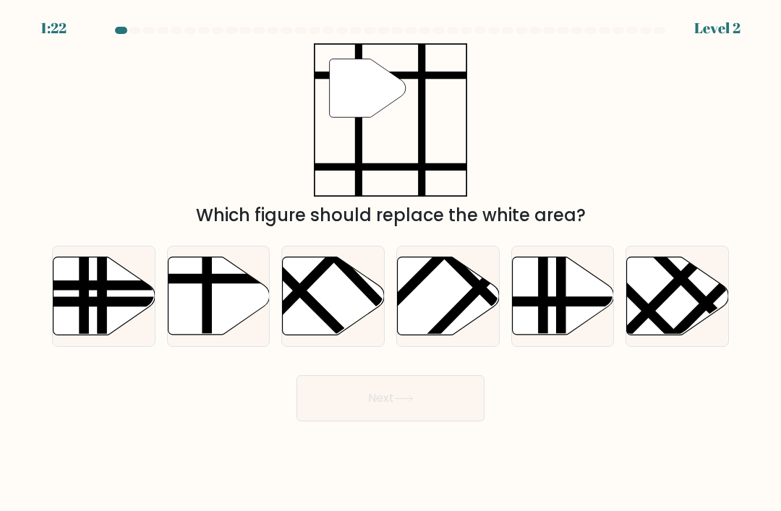
click at [197, 279] on line at bounding box center [249, 279] width 205 height 0
click at [390, 263] on input "b." at bounding box center [390, 259] width 1 height 7
radio input "true"
click at [364, 421] on button "Next" at bounding box center [390, 398] width 188 height 46
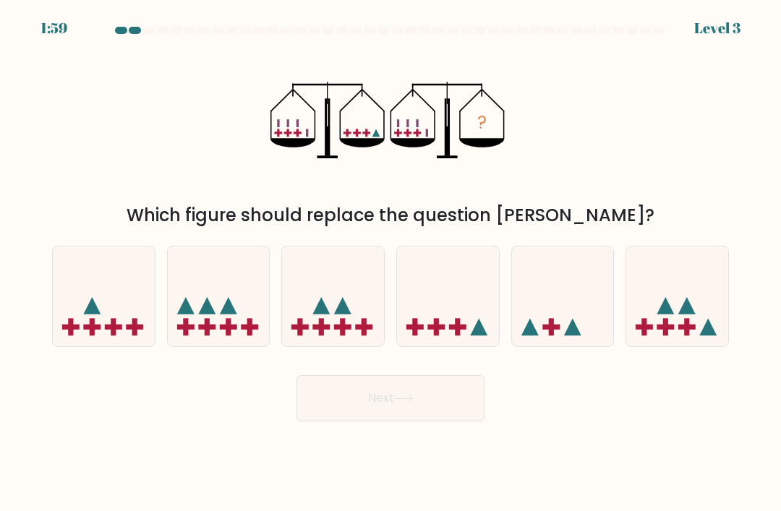
click at [475, 314] on icon at bounding box center [448, 296] width 102 height 85
click at [391, 263] on input "d." at bounding box center [390, 259] width 1 height 7
radio input "true"
click at [377, 421] on button "Next" at bounding box center [390, 398] width 188 height 46
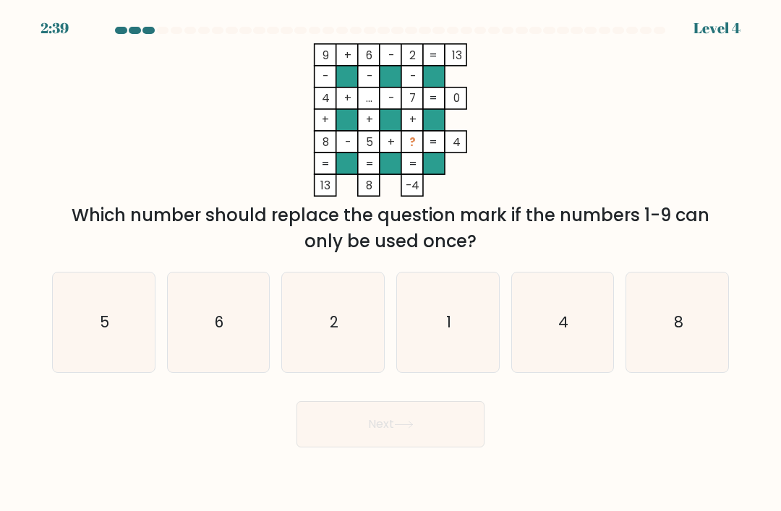
click at [452, 334] on icon "1" at bounding box center [447, 322] width 100 height 100
click at [391, 263] on input "d. 1" at bounding box center [390, 259] width 1 height 7
radio input "true"
click at [361, 447] on button "Next" at bounding box center [390, 424] width 188 height 46
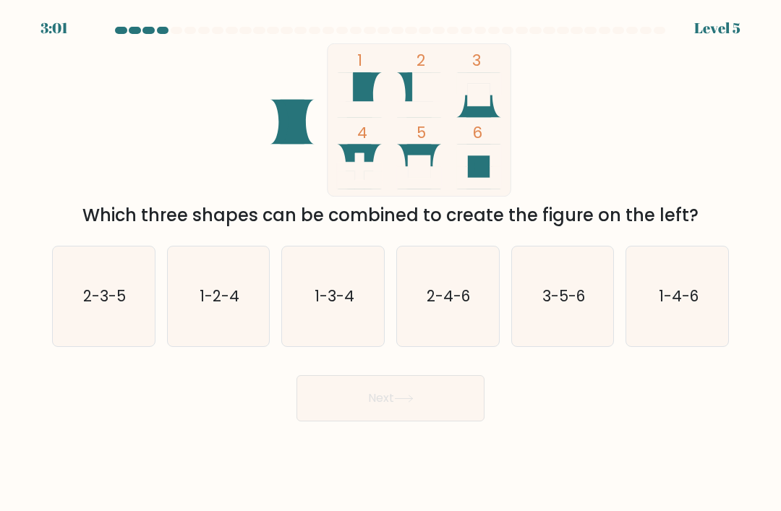
click at [558, 330] on icon "3-5-6" at bounding box center [562, 296] width 100 height 100
click at [391, 263] on input "e. 3-5-6" at bounding box center [390, 259] width 1 height 7
radio input "true"
click at [403, 421] on button "Next" at bounding box center [390, 398] width 188 height 46
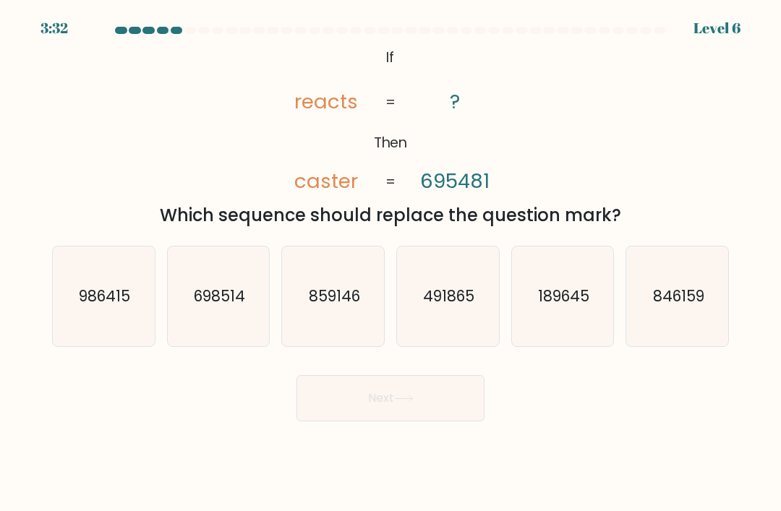
click at [572, 346] on icon "189645" at bounding box center [562, 296] width 100 height 100
click at [391, 263] on input "e. 189645" at bounding box center [390, 259] width 1 height 7
radio input "true"
click at [436, 409] on button "Next" at bounding box center [390, 398] width 188 height 46
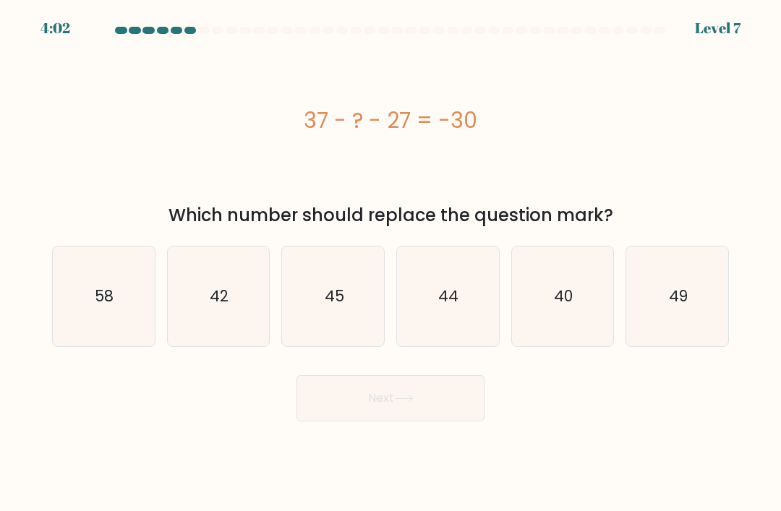
click at [582, 309] on icon "40" at bounding box center [562, 296] width 100 height 100
click at [391, 263] on input "e. 40" at bounding box center [390, 259] width 1 height 7
radio input "true"
click at [386, 421] on button "Next" at bounding box center [390, 398] width 188 height 46
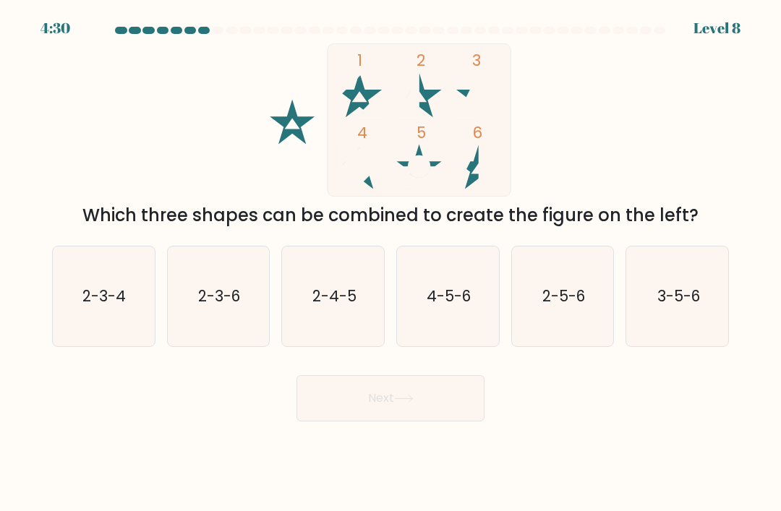
click at [220, 306] on text "2-3-6" at bounding box center [219, 295] width 42 height 21
click at [390, 263] on input "b. 2-3-6" at bounding box center [390, 259] width 1 height 7
radio input "true"
click at [341, 421] on button "Next" at bounding box center [390, 398] width 188 height 46
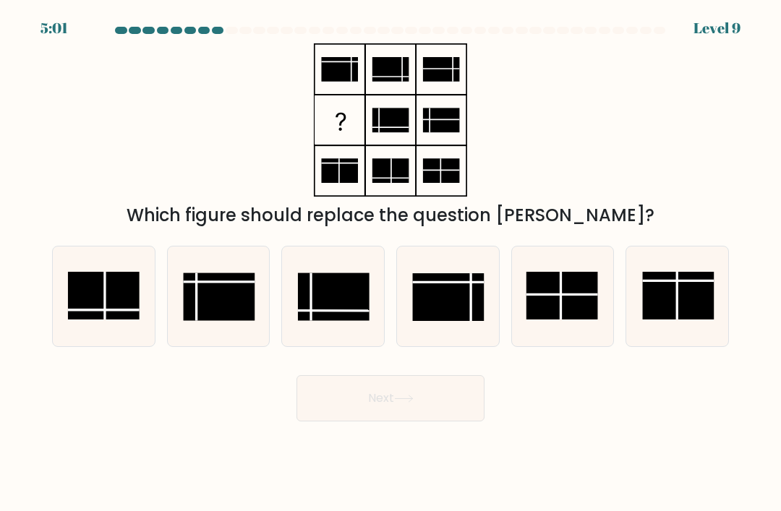
click at [202, 304] on rect at bounding box center [220, 297] width 72 height 48
click at [390, 263] on input "b." at bounding box center [390, 259] width 1 height 7
radio input "true"
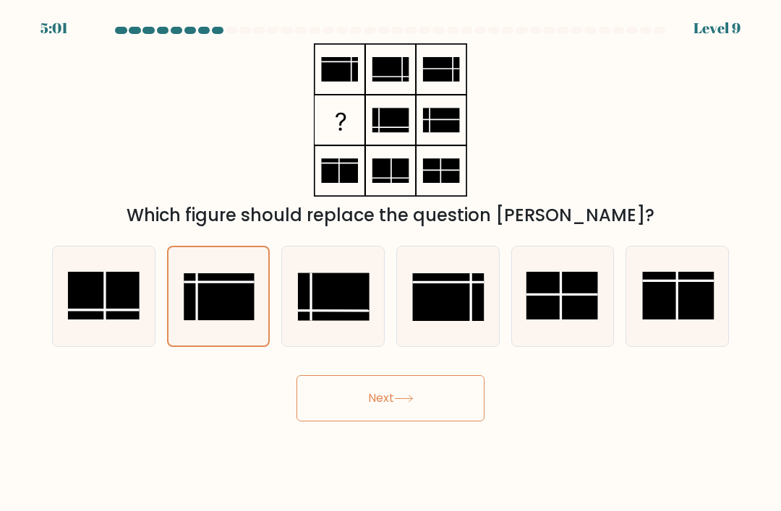
click at [363, 417] on button "Next" at bounding box center [390, 398] width 188 height 46
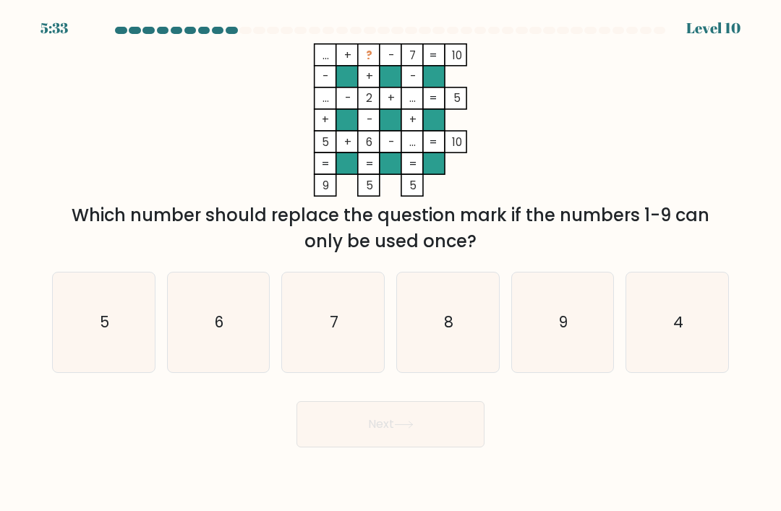
click at [564, 323] on icon "9" at bounding box center [562, 322] width 100 height 100
click at [391, 263] on input "e. 9" at bounding box center [390, 259] width 1 height 7
radio input "true"
click at [322, 447] on button "Next" at bounding box center [390, 424] width 188 height 46
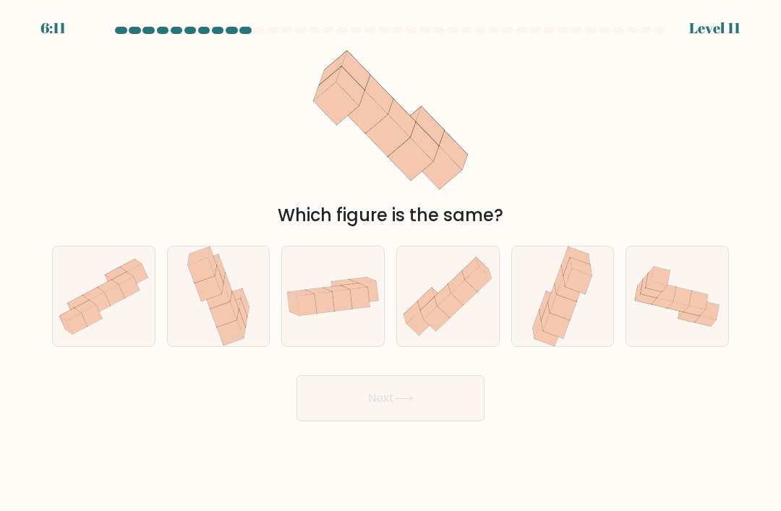
click at [554, 313] on icon at bounding box center [552, 298] width 8 height 29
click at [391, 263] on input "e." at bounding box center [390, 259] width 1 height 7
radio input "true"
click at [437, 418] on button "Next" at bounding box center [390, 398] width 188 height 46
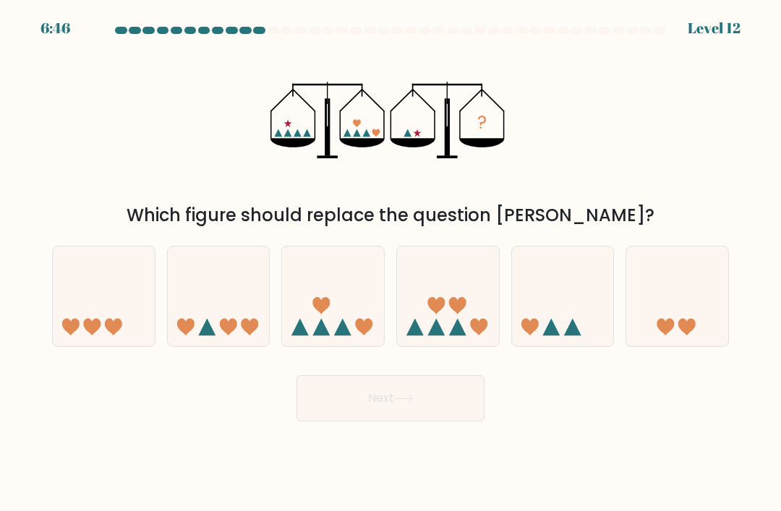
click at [634, 339] on icon at bounding box center [677, 296] width 102 height 85
click at [391, 263] on input "f." at bounding box center [390, 259] width 1 height 7
radio input "true"
click at [449, 421] on button "Next" at bounding box center [390, 398] width 188 height 46
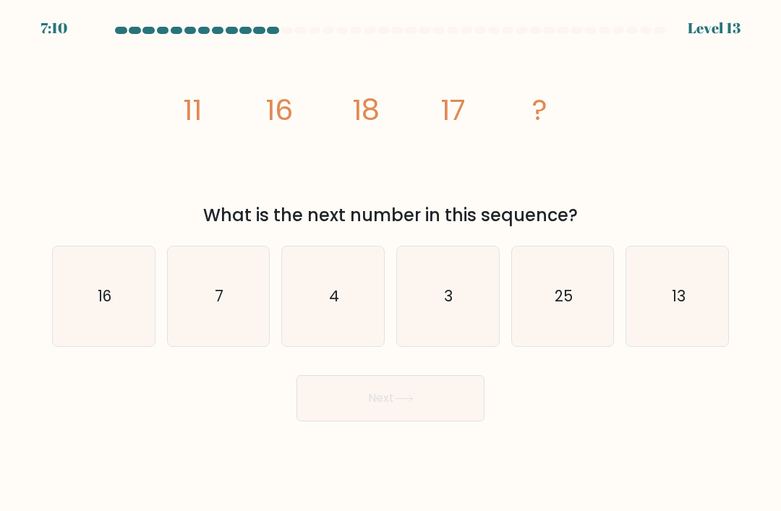
click at [692, 315] on icon "13" at bounding box center [677, 296] width 100 height 100
click at [391, 263] on input "f. 13" at bounding box center [390, 259] width 1 height 7
radio input "true"
click at [349, 413] on button "Next" at bounding box center [390, 398] width 188 height 46
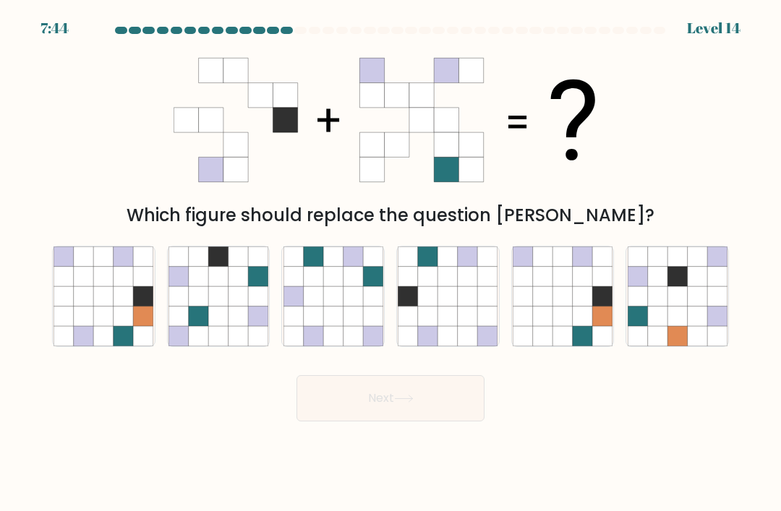
click at [443, 326] on icon at bounding box center [448, 316] width 20 height 20
click at [391, 263] on input "d." at bounding box center [390, 259] width 1 height 7
radio input "true"
click at [395, 410] on button "Next" at bounding box center [390, 398] width 188 height 46
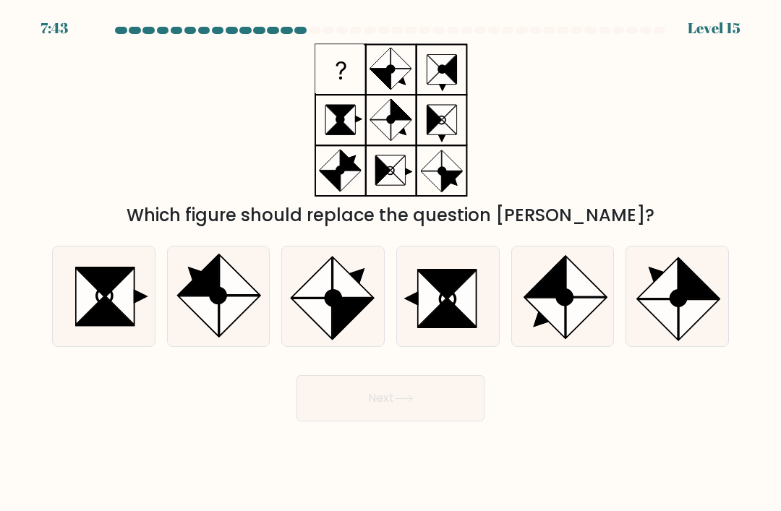
click at [111, 304] on icon at bounding box center [104, 295] width 15 height 15
click at [390, 263] on input "a." at bounding box center [390, 259] width 1 height 7
radio input "true"
click at [363, 421] on button "Next" at bounding box center [390, 398] width 188 height 46
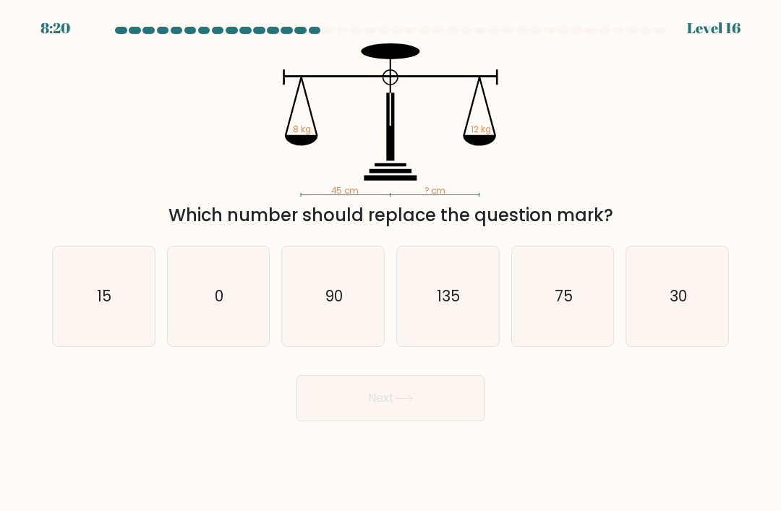
click at [597, 322] on icon "75" at bounding box center [562, 296] width 100 height 100
click at [391, 263] on input "e. 75" at bounding box center [390, 259] width 1 height 7
radio input "true"
click at [337, 421] on button "Next" at bounding box center [390, 398] width 188 height 46
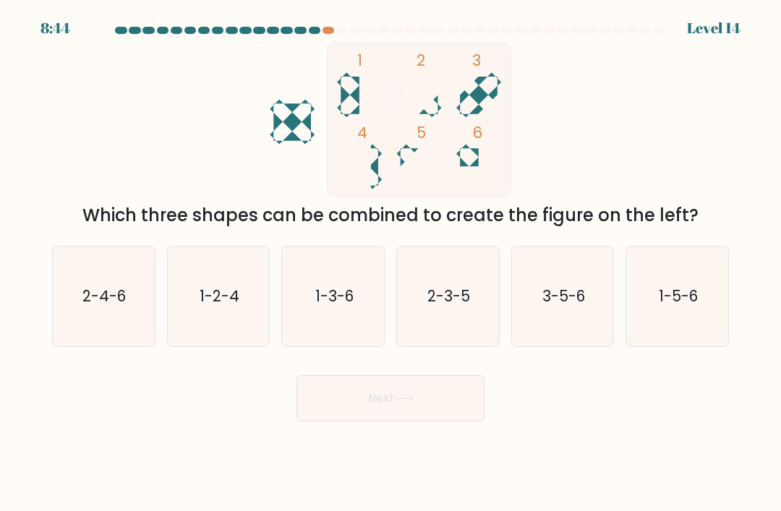
click at [440, 306] on text "2-3-5" at bounding box center [448, 295] width 43 height 21
click at [391, 263] on input "d. 2-3-5" at bounding box center [390, 259] width 1 height 7
radio input "true"
click at [381, 411] on button "Next" at bounding box center [390, 398] width 188 height 46
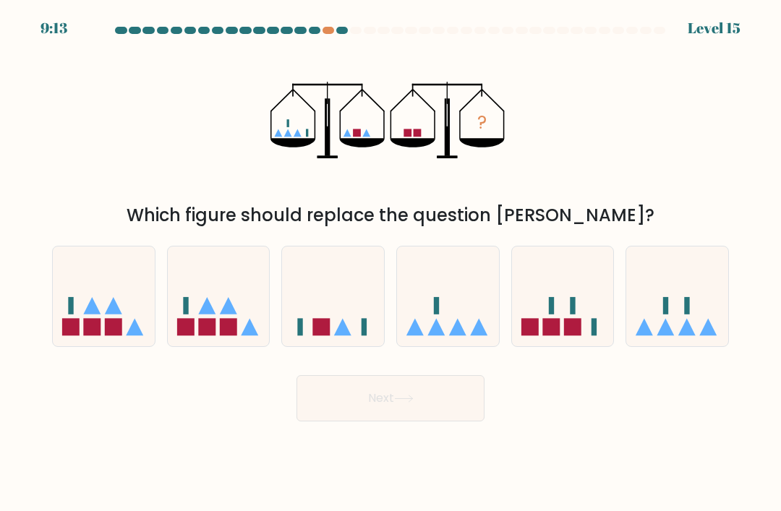
click at [353, 306] on icon at bounding box center [333, 296] width 102 height 85
click at [390, 263] on input "c." at bounding box center [390, 259] width 1 height 7
radio input "true"
click at [345, 417] on button "Next" at bounding box center [390, 398] width 188 height 46
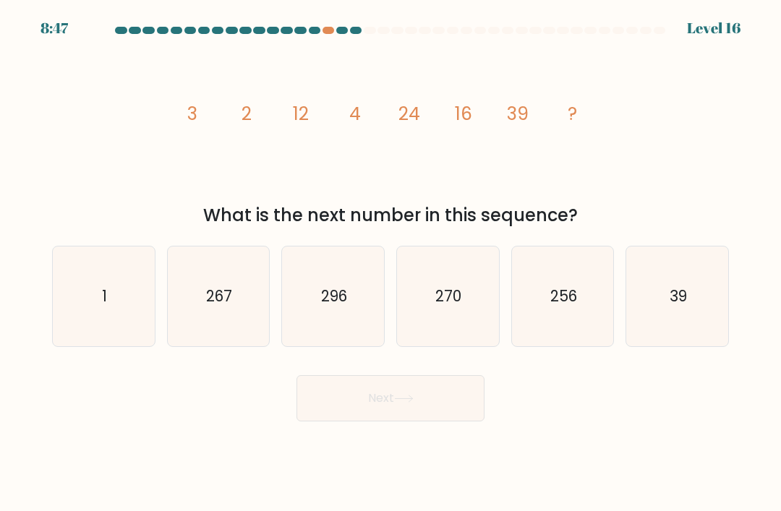
click at [568, 340] on icon "256" at bounding box center [562, 296] width 100 height 100
click at [391, 263] on input "e. 256" at bounding box center [390, 259] width 1 height 7
radio input "true"
click at [329, 410] on button "Next" at bounding box center [390, 398] width 188 height 46
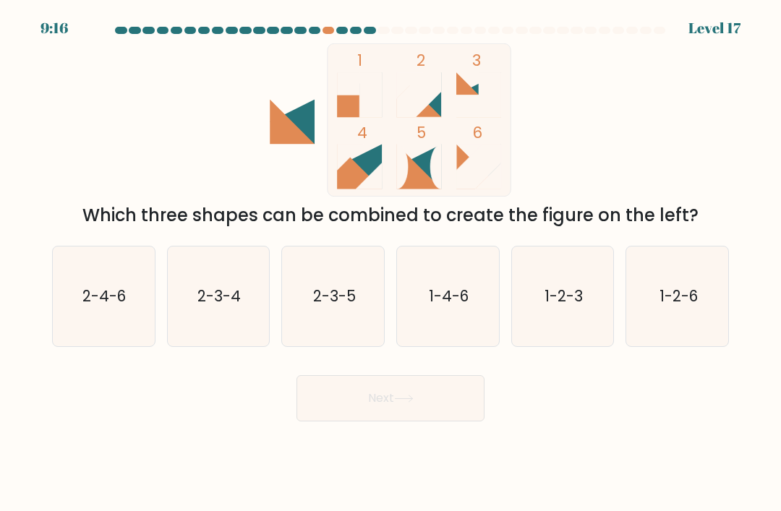
click at [199, 306] on text "2-3-4" at bounding box center [218, 295] width 43 height 21
click at [390, 263] on input "b. 2-3-4" at bounding box center [390, 259] width 1 height 7
radio input "true"
click at [337, 419] on button "Next" at bounding box center [390, 398] width 188 height 46
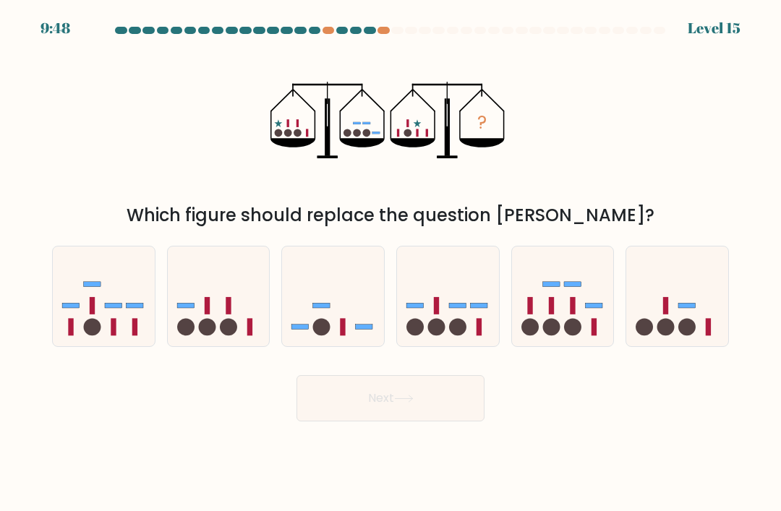
click at [359, 329] on icon at bounding box center [333, 296] width 102 height 85
click at [390, 263] on input "c." at bounding box center [390, 259] width 1 height 7
radio input "true"
click at [328, 421] on button "Next" at bounding box center [390, 398] width 188 height 46
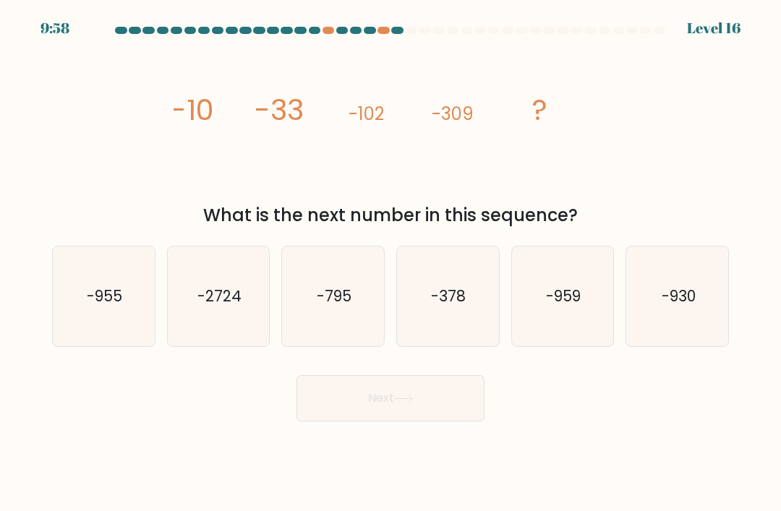
click at [564, 306] on text "-959" at bounding box center [563, 295] width 35 height 21
click at [391, 263] on input "e. -959" at bounding box center [390, 259] width 1 height 7
radio input "true"
click at [447, 417] on button "Next" at bounding box center [390, 398] width 188 height 46
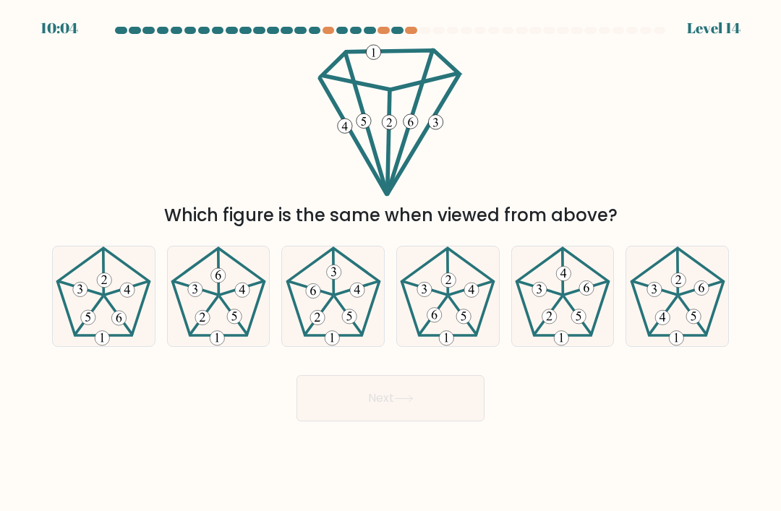
click at [473, 280] on 187 at bounding box center [448, 291] width 92 height 87
click at [391, 263] on input "d." at bounding box center [390, 259] width 1 height 7
radio input "true"
click at [330, 400] on button "Next" at bounding box center [390, 398] width 188 height 46
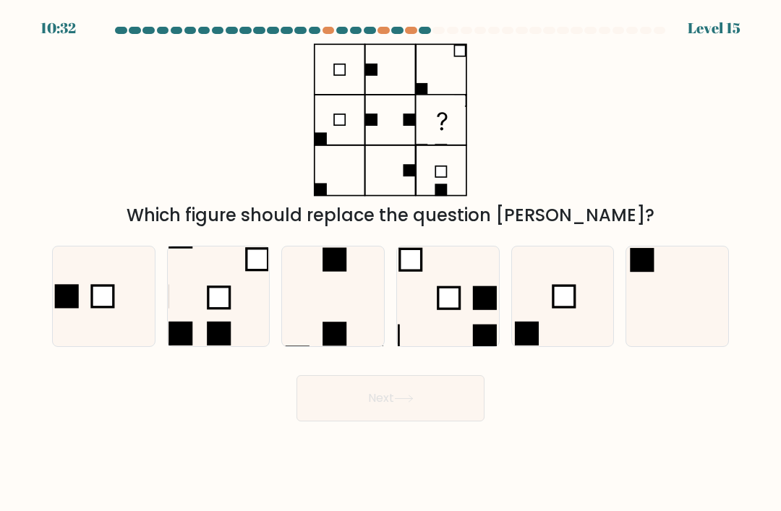
click at [219, 309] on rect at bounding box center [219, 298] width 22 height 22
click at [390, 263] on input "b." at bounding box center [390, 259] width 1 height 7
radio input "true"
click at [355, 413] on button "Next" at bounding box center [390, 398] width 188 height 46
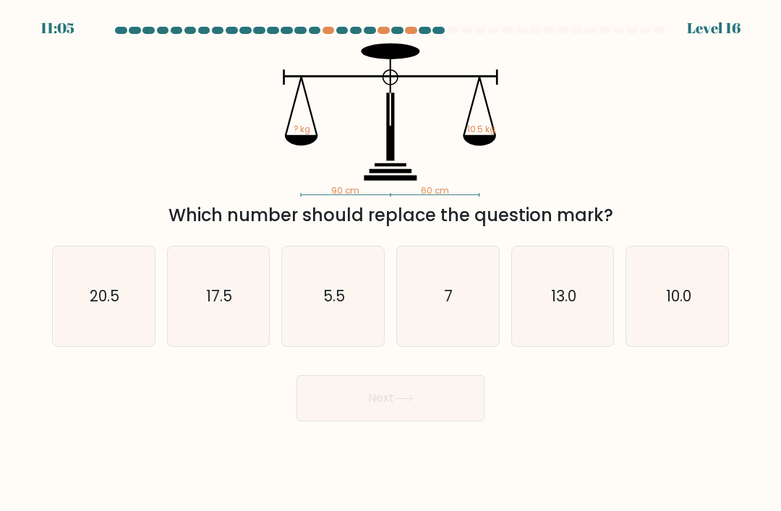
click at [445, 342] on icon "7" at bounding box center [447, 296] width 100 height 100
click at [391, 263] on input "d. 7" at bounding box center [390, 259] width 1 height 7
radio input "true"
click at [386, 418] on button "Next" at bounding box center [390, 398] width 188 height 46
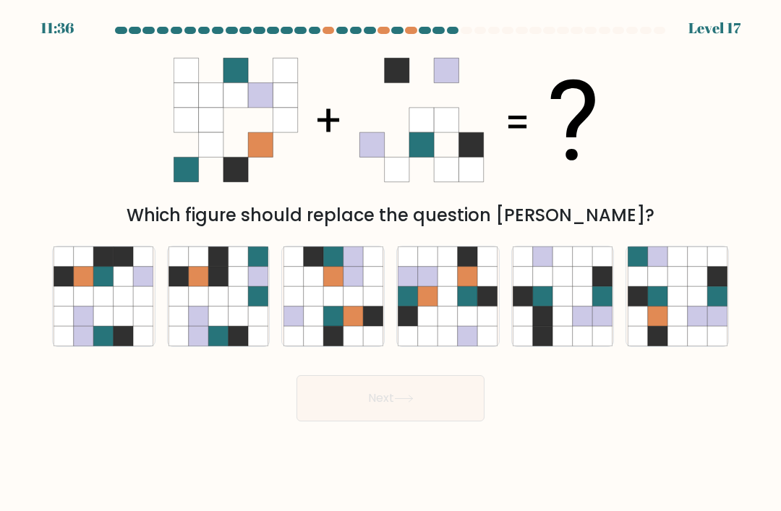
click at [650, 301] on icon at bounding box center [657, 296] width 20 height 20
click at [391, 263] on input "f." at bounding box center [390, 259] width 1 height 7
radio input "true"
click at [392, 445] on body "11:35 Level 17" at bounding box center [390, 255] width 781 height 511
click at [392, 444] on body "11:35 Level 17" at bounding box center [390, 255] width 781 height 511
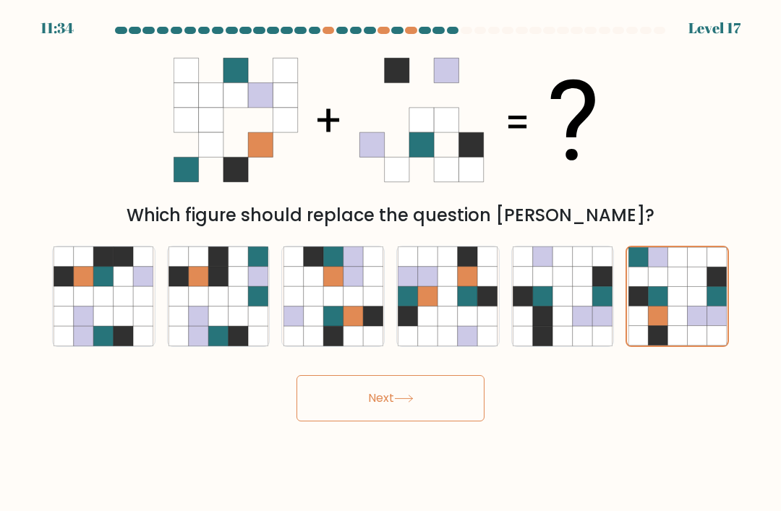
click at [381, 413] on button "Next" at bounding box center [390, 398] width 188 height 46
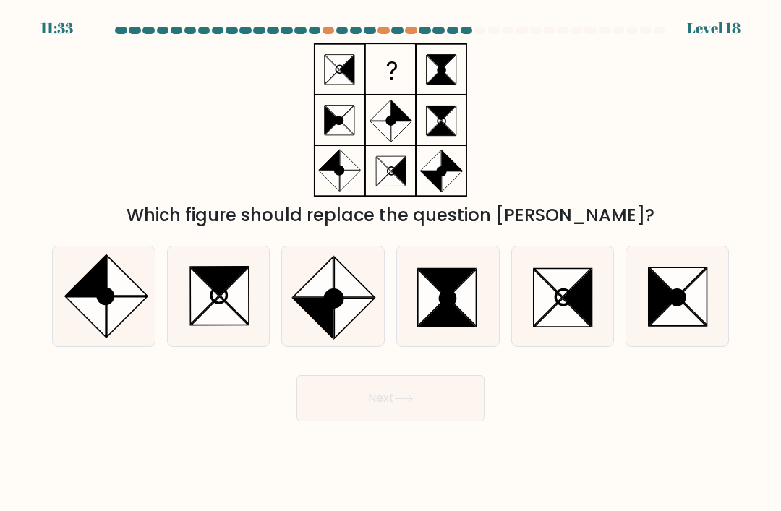
click at [355, 421] on button "Next" at bounding box center [390, 398] width 188 height 46
click at [445, 346] on icon at bounding box center [447, 296] width 100 height 100
click at [391, 263] on input "d." at bounding box center [390, 259] width 1 height 7
radio input "true"
click at [426, 400] on button "Next" at bounding box center [390, 398] width 188 height 46
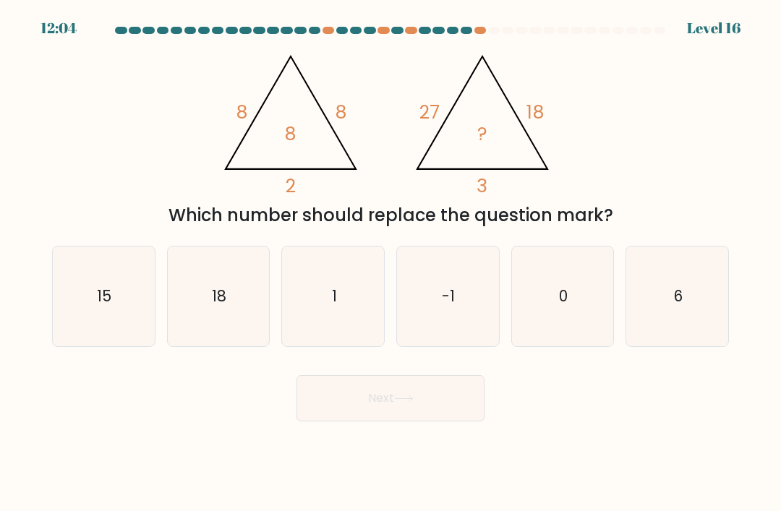
click at [64, 339] on icon "15" at bounding box center [103, 296] width 100 height 100
click at [390, 263] on input "a. 15" at bounding box center [390, 259] width 1 height 7
radio input "true"
click at [359, 403] on button "Next" at bounding box center [390, 398] width 188 height 46
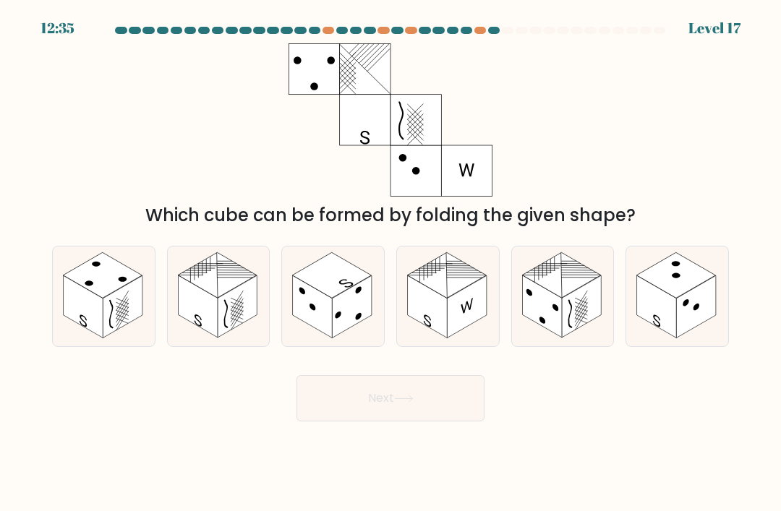
click at [234, 346] on icon at bounding box center [219, 296] width 102 height 100
click at [390, 263] on input "b." at bounding box center [390, 259] width 1 height 7
radio input "true"
click at [339, 420] on button "Next" at bounding box center [390, 398] width 188 height 46
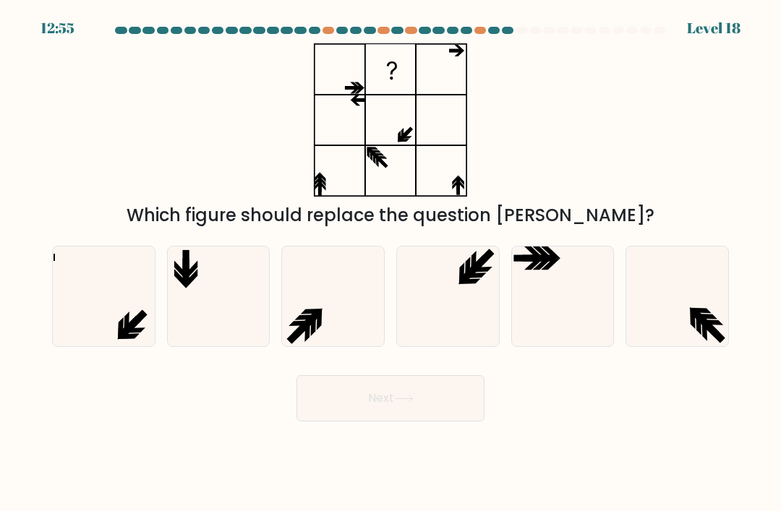
click at [203, 317] on icon at bounding box center [218, 296] width 100 height 100
click at [390, 263] on input "b." at bounding box center [390, 259] width 1 height 7
radio input "true"
click at [326, 419] on button "Next" at bounding box center [390, 398] width 188 height 46
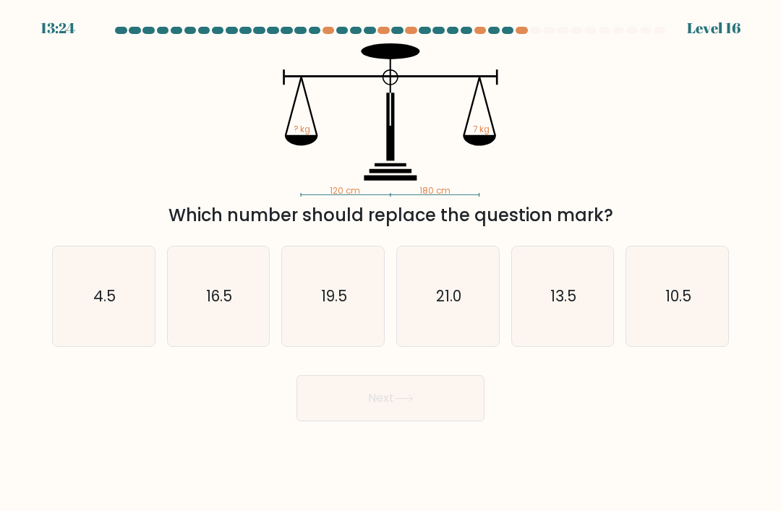
click at [675, 328] on icon "10.5" at bounding box center [677, 296] width 100 height 100
click at [391, 263] on input "f. 10.5" at bounding box center [390, 259] width 1 height 7
radio input "true"
click at [363, 416] on button "Next" at bounding box center [390, 398] width 188 height 46
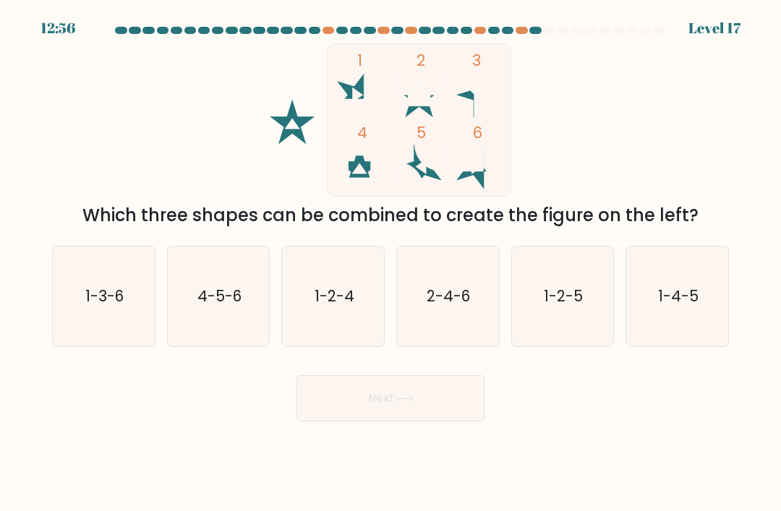
click at [584, 301] on icon "1-2-5" at bounding box center [562, 296] width 100 height 100
click at [391, 263] on input "e. 1-2-5" at bounding box center [390, 259] width 1 height 7
radio input "true"
click at [427, 418] on button "Next" at bounding box center [390, 398] width 188 height 46
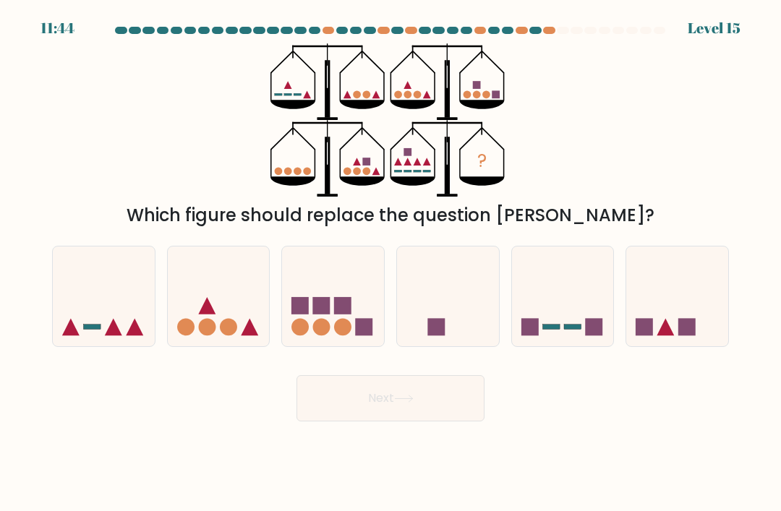
click at [313, 312] on rect at bounding box center [321, 305] width 17 height 17
click at [390, 263] on input "c." at bounding box center [390, 259] width 1 height 7
radio input "true"
click at [382, 421] on button "Next" at bounding box center [390, 398] width 188 height 46
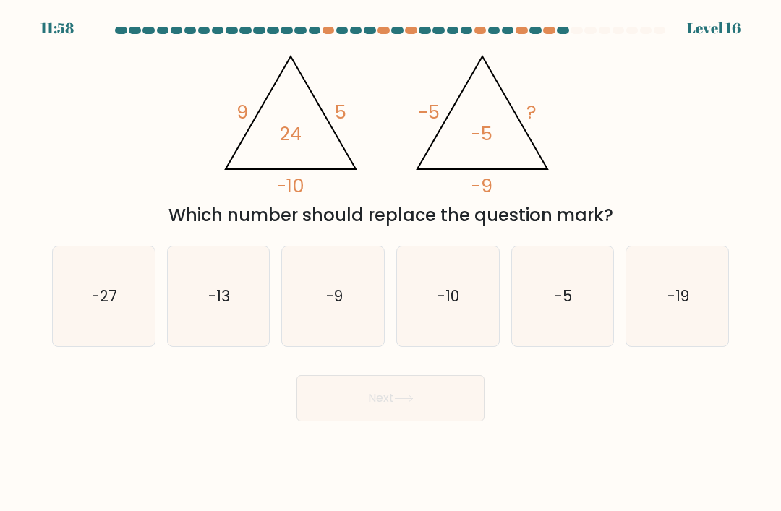
click at [311, 322] on icon "-9" at bounding box center [333, 296] width 100 height 100
click at [390, 263] on input "c. -9" at bounding box center [390, 259] width 1 height 7
radio input "true"
click at [437, 421] on button "Next" at bounding box center [390, 398] width 188 height 46
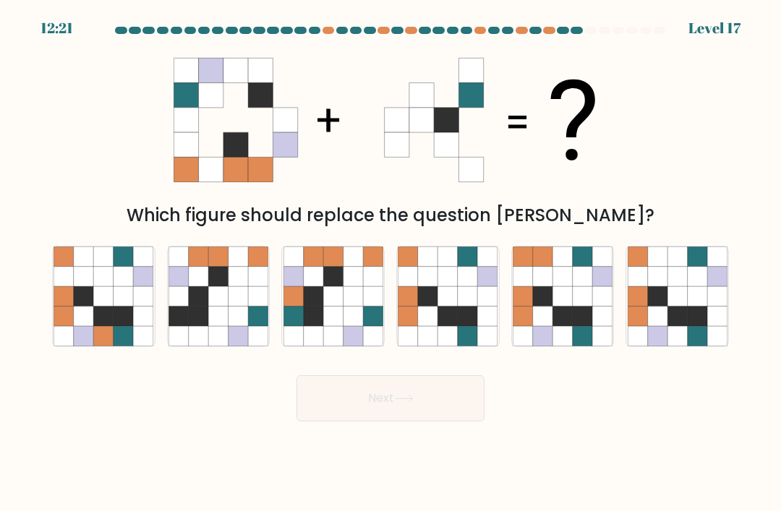
click at [693, 306] on icon at bounding box center [697, 296] width 20 height 20
click at [391, 263] on input "f." at bounding box center [390, 259] width 1 height 7
radio input "true"
click at [425, 386] on div "Next" at bounding box center [390, 392] width 694 height 57
click at [420, 419] on button "Next" at bounding box center [390, 398] width 188 height 46
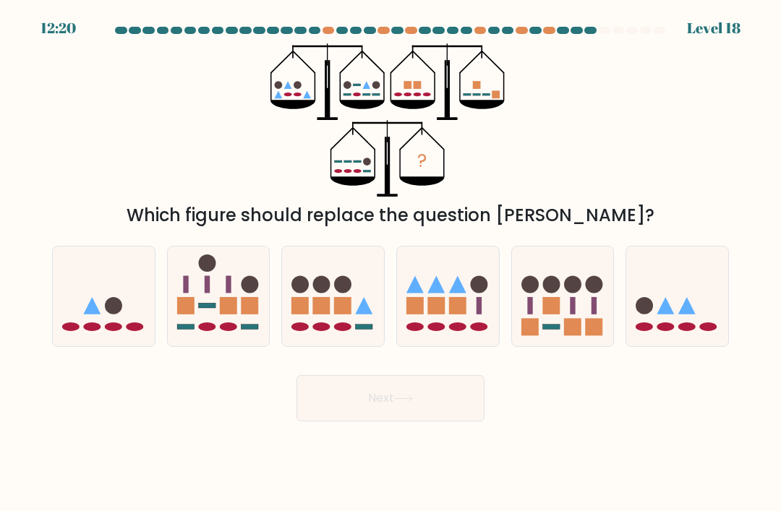
click at [442, 314] on rect at bounding box center [436, 305] width 17 height 17
click at [391, 263] on input "d." at bounding box center [390, 259] width 1 height 7
radio input "true"
click at [395, 421] on button "Next" at bounding box center [390, 398] width 188 height 46
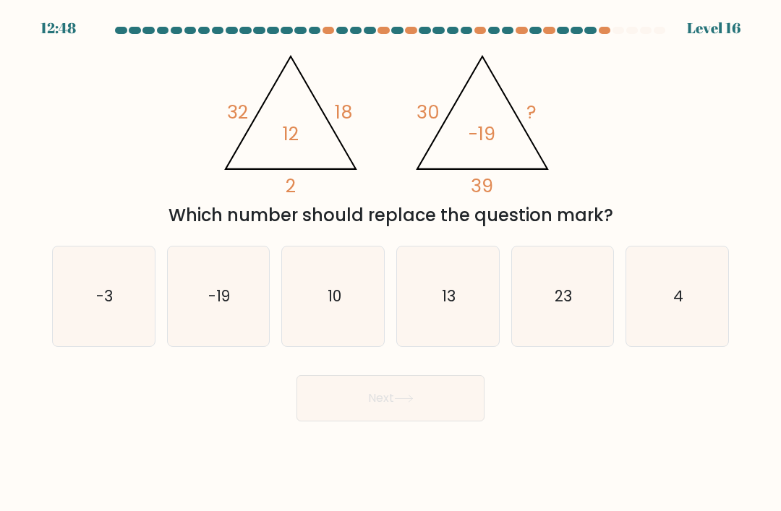
click at [313, 324] on icon "10" at bounding box center [333, 296] width 100 height 100
click at [390, 263] on input "c. 10" at bounding box center [390, 259] width 1 height 7
radio input "true"
click at [358, 408] on button "Next" at bounding box center [390, 398] width 188 height 46
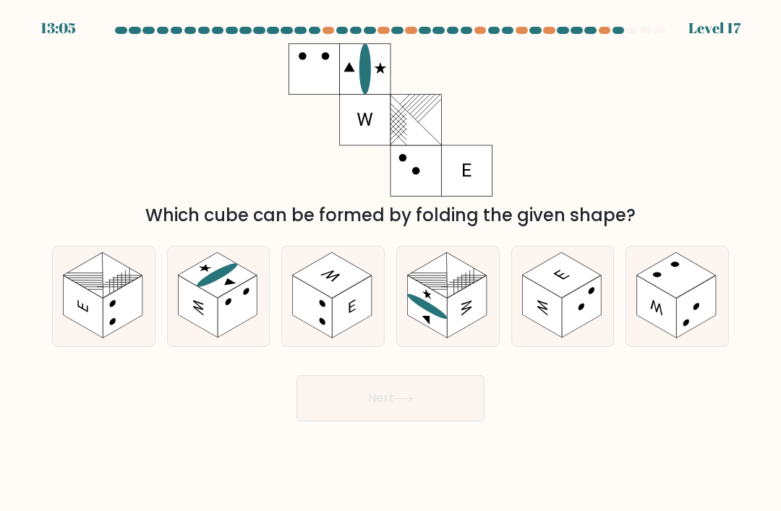
click at [438, 323] on ellipse at bounding box center [427, 307] width 40 height 33
click at [391, 263] on input "d." at bounding box center [390, 259] width 1 height 7
radio input "true"
click at [384, 421] on button "Next" at bounding box center [390, 398] width 188 height 46
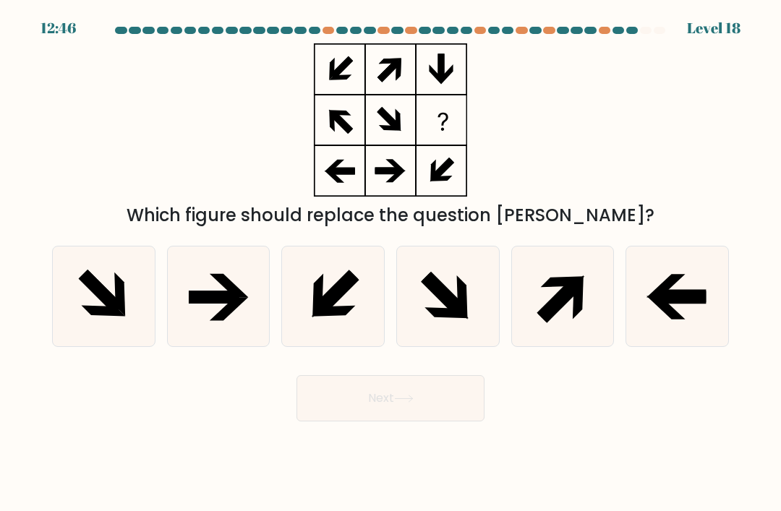
click at [118, 346] on icon at bounding box center [103, 296] width 100 height 100
click at [390, 263] on input "a." at bounding box center [390, 259] width 1 height 7
radio input "true"
click at [198, 304] on icon at bounding box center [214, 297] width 51 height 13
click at [390, 263] on input "b." at bounding box center [390, 259] width 1 height 7
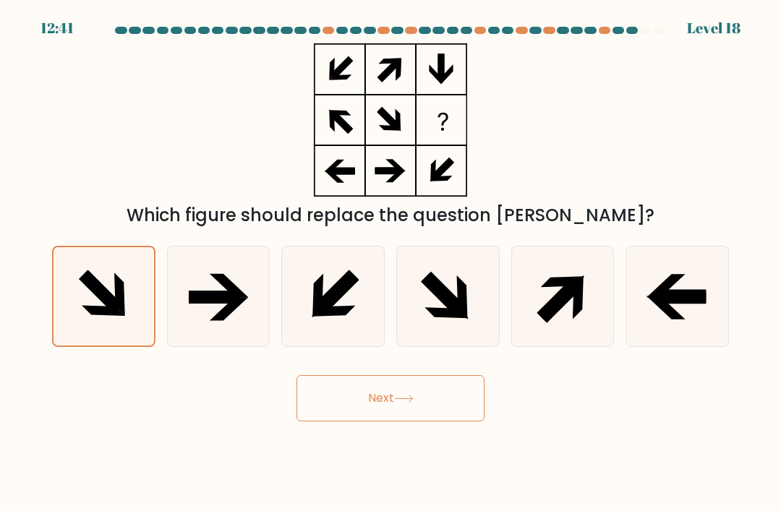
radio input "true"
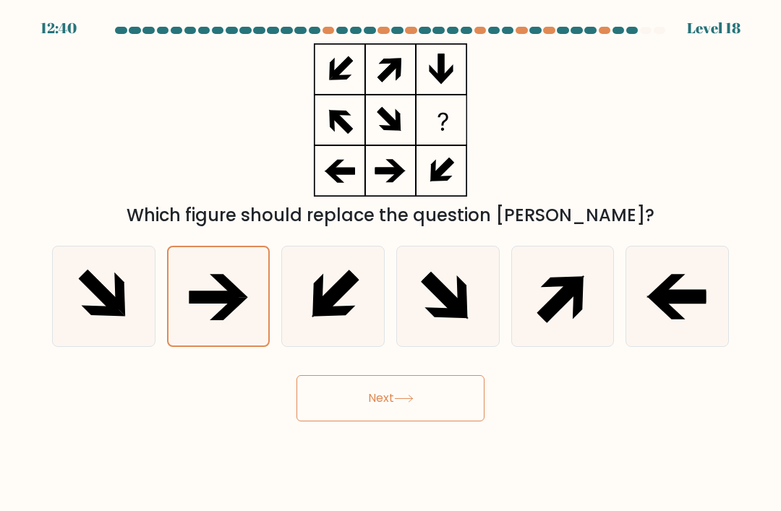
click at [386, 414] on button "Next" at bounding box center [390, 398] width 188 height 46
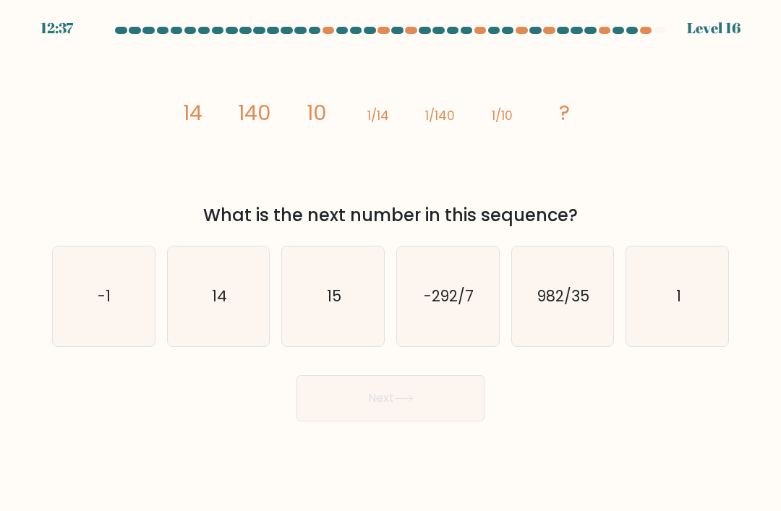
click at [215, 306] on text "14" at bounding box center [219, 295] width 15 height 21
click at [390, 263] on input "b. 14" at bounding box center [390, 259] width 1 height 7
radio input "true"
click at [408, 421] on button "Next" at bounding box center [390, 398] width 188 height 46
click at [403, 421] on button "Next" at bounding box center [390, 398] width 188 height 46
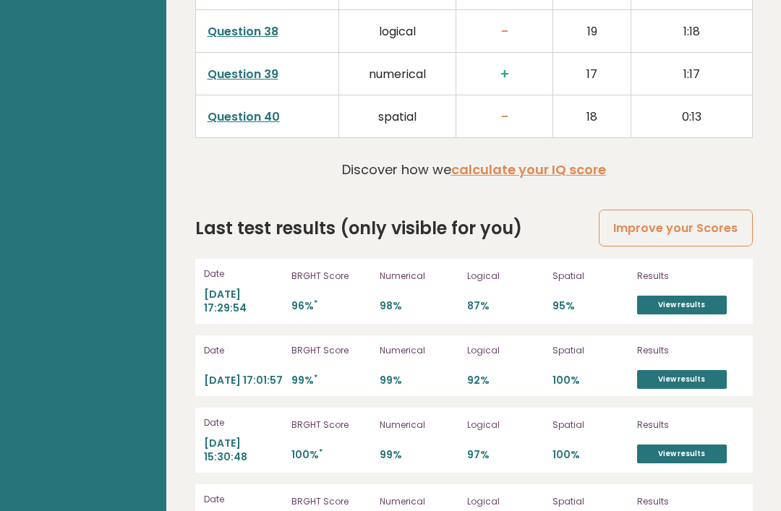
scroll to position [3915, 0]
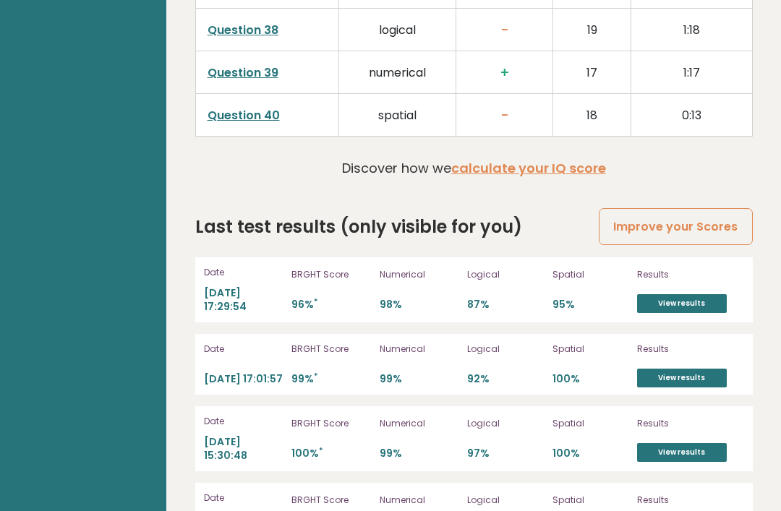
click at [687, 295] on link "View results" at bounding box center [682, 304] width 90 height 19
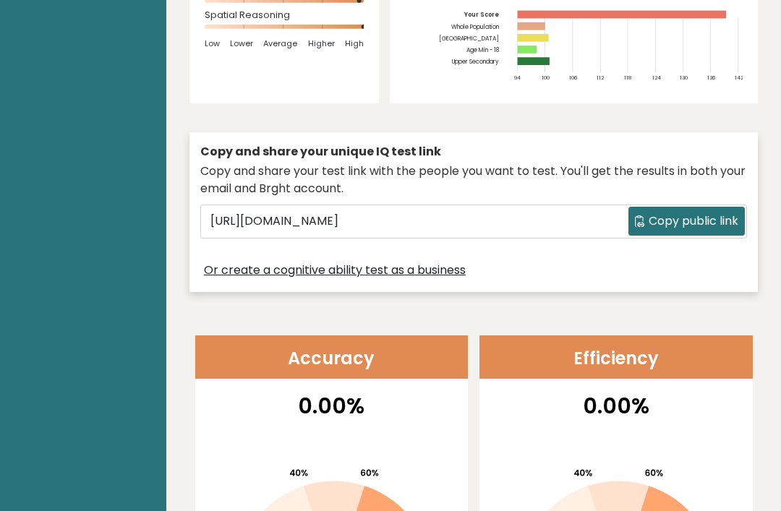
scroll to position [0, 0]
